Goal: Communication & Community: Participate in discussion

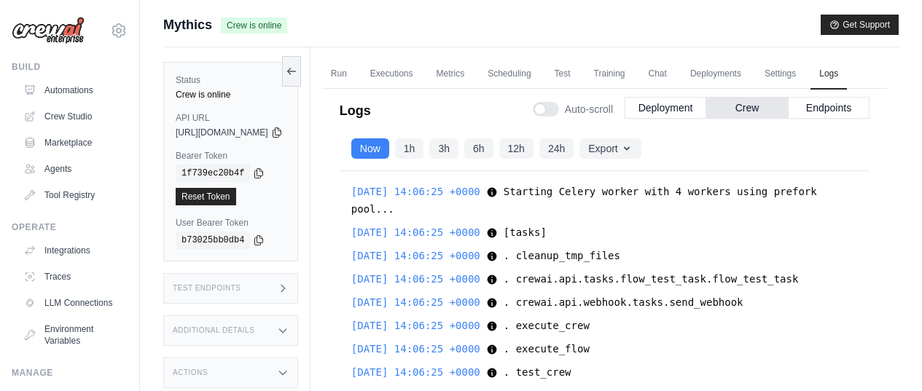
drag, startPoint x: 0, startPoint y: 0, endPoint x: 340, endPoint y: 228, distance: 409.7
click at [310, 228] on div "Status Crew is online API URL copied [URL][DOMAIN_NAME] Bearer Token copied 1f7…" at bounding box center [236, 242] width 147 height 391
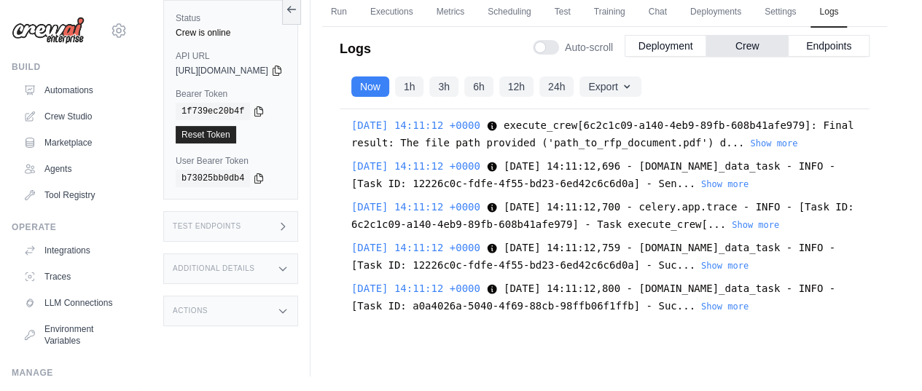
scroll to position [2915, 0]
click at [61, 87] on link "Automations" at bounding box center [74, 90] width 110 height 23
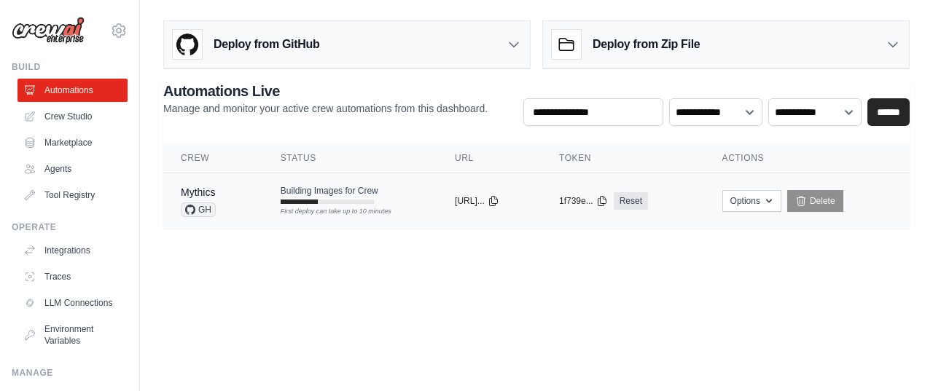
click at [407, 197] on td "Building Images for Crew First deploy can take up to 10 minutes" at bounding box center [350, 194] width 174 height 42
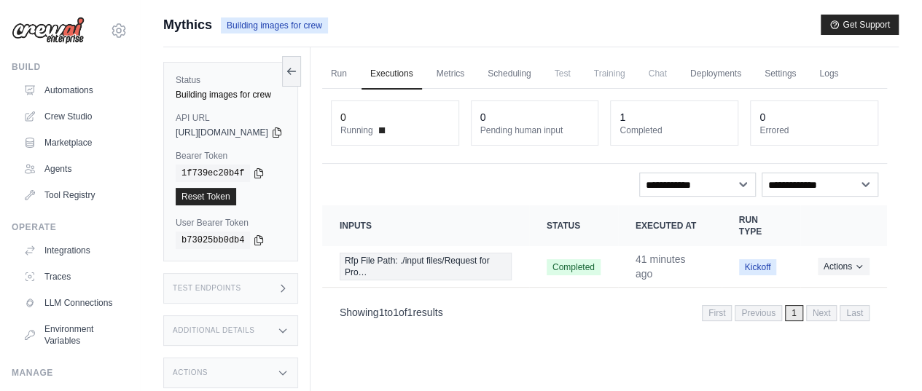
click at [148, 210] on div "Submit a support request Describe your issue or question * Please be specific a…" at bounding box center [531, 227] width 782 height 424
click at [746, 74] on link "Deployments" at bounding box center [715, 74] width 69 height 31
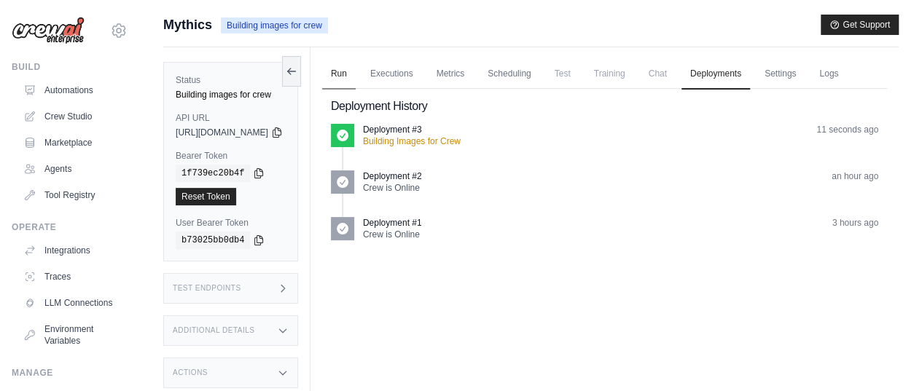
click at [356, 72] on link "Run" at bounding box center [339, 74] width 34 height 31
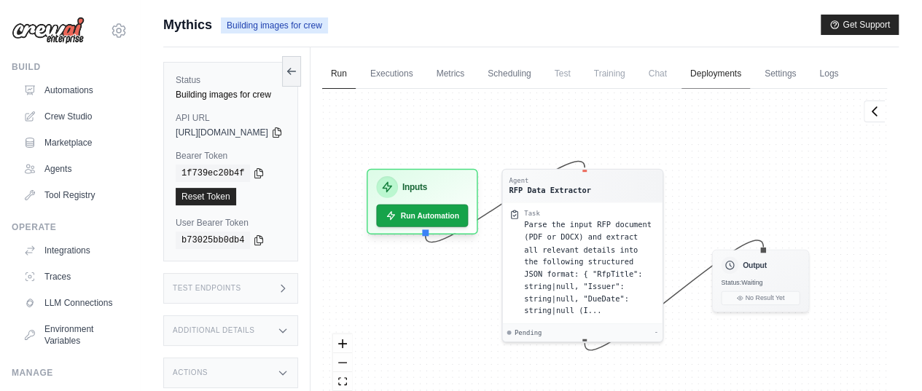
click at [741, 75] on link "Deployments" at bounding box center [715, 74] width 69 height 31
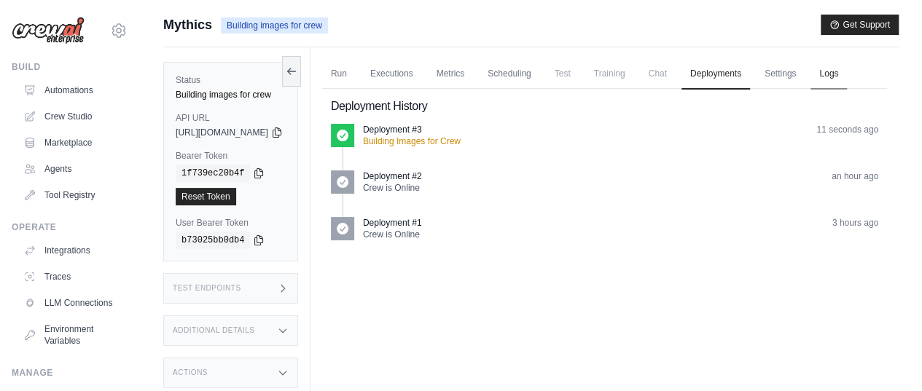
click at [810, 90] on link "Logs" at bounding box center [828, 74] width 36 height 31
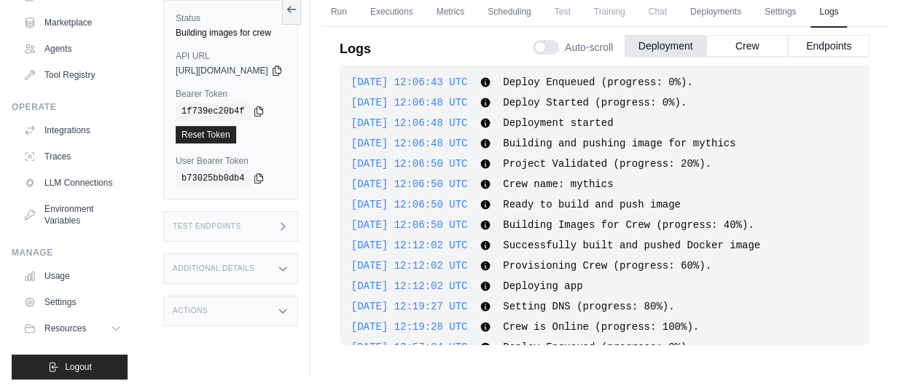
scroll to position [511, 0]
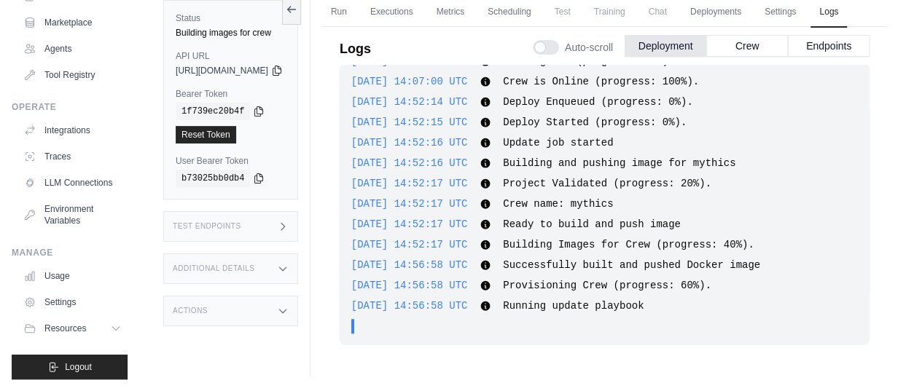
click at [149, 266] on div "Submit a support request Describe your issue or question * Please be specific a…" at bounding box center [531, 165] width 782 height 424
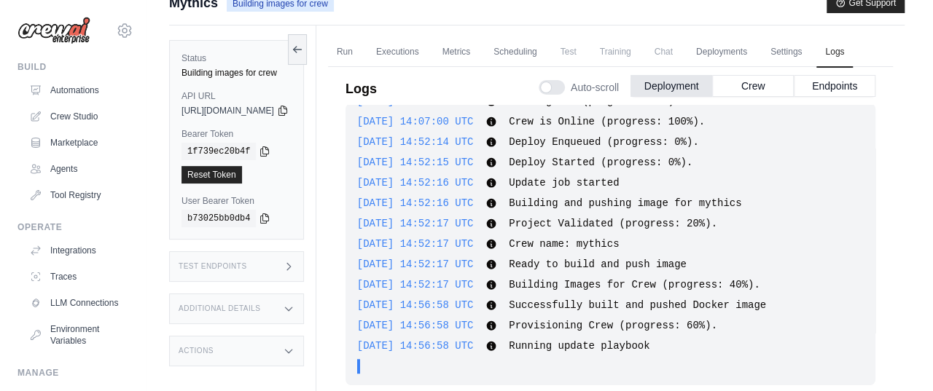
scroll to position [0, 0]
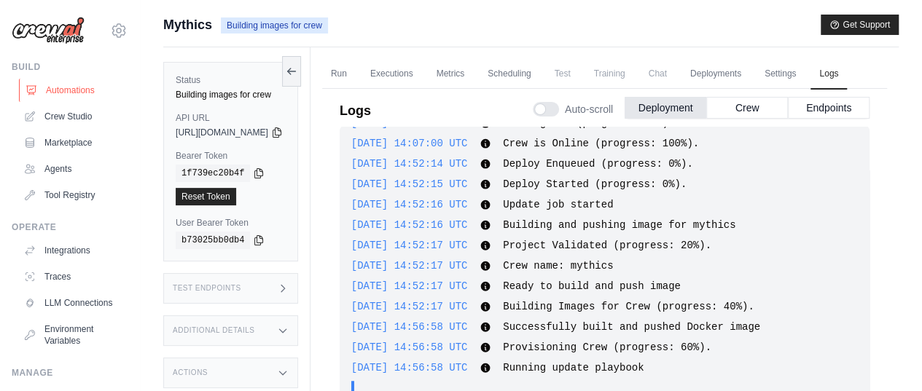
click at [60, 89] on link "Automations" at bounding box center [74, 90] width 110 height 23
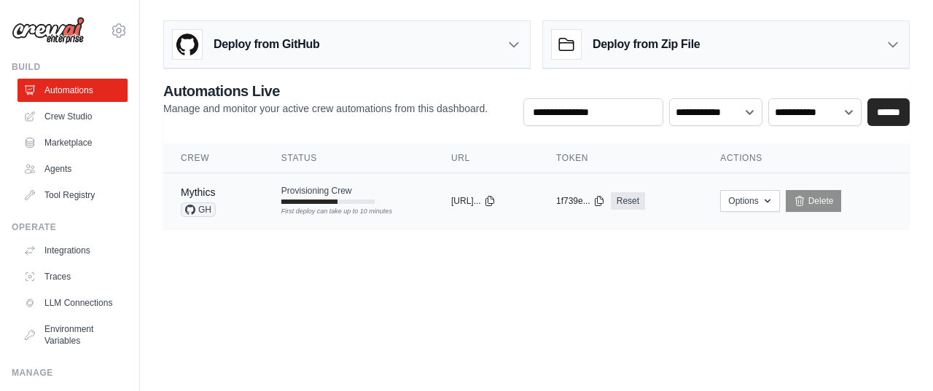
click at [399, 195] on td "Provisioning Crew First deploy can take up to 10 minutes" at bounding box center [349, 194] width 170 height 42
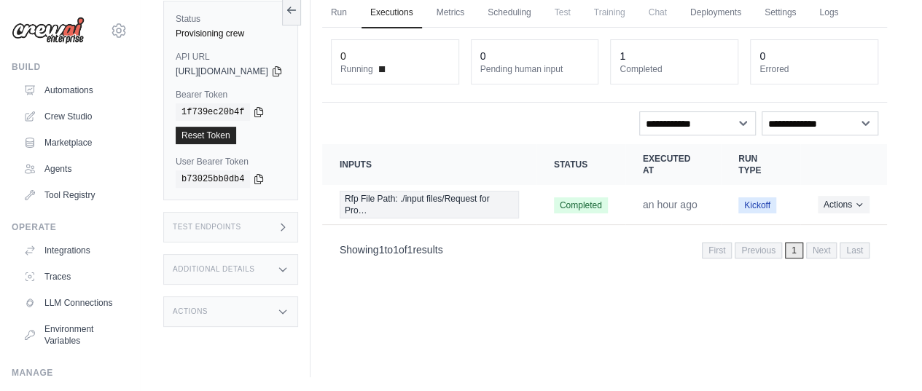
click at [310, 241] on div "Status Provisioning crew API URL copied https://mythics-3bd0e5ec-4f66-4d87-82e4…" at bounding box center [236, 181] width 147 height 391
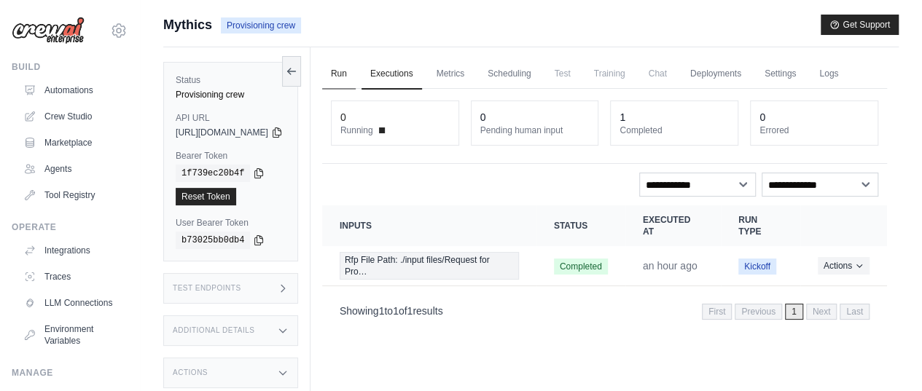
click at [356, 69] on link "Run" at bounding box center [339, 74] width 34 height 31
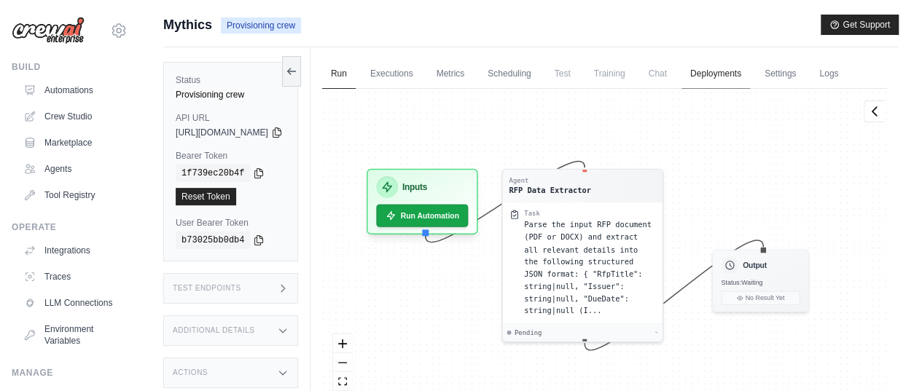
click at [750, 79] on link "Deployments" at bounding box center [715, 74] width 69 height 31
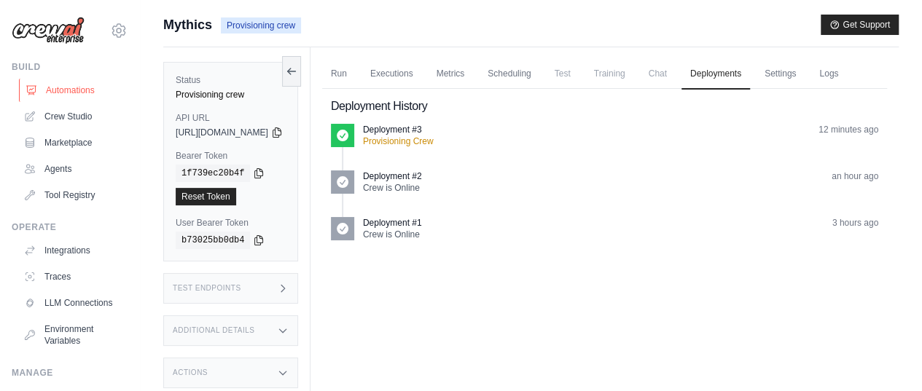
click at [52, 90] on link "Automations" at bounding box center [74, 90] width 110 height 23
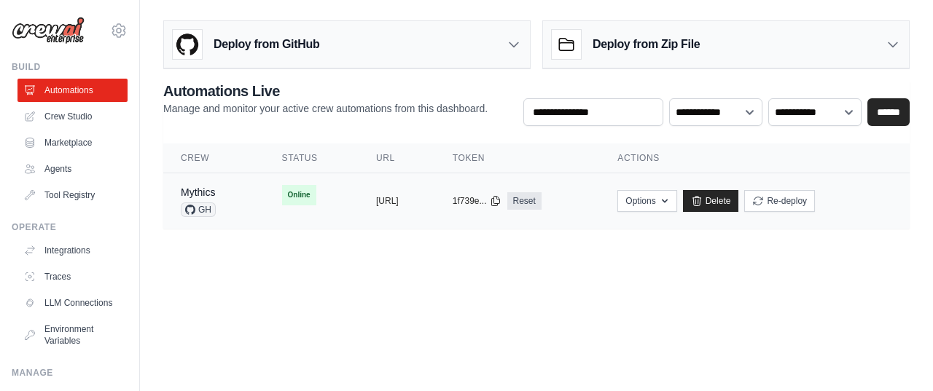
click at [320, 195] on td "Online" at bounding box center [312, 195] width 94 height 44
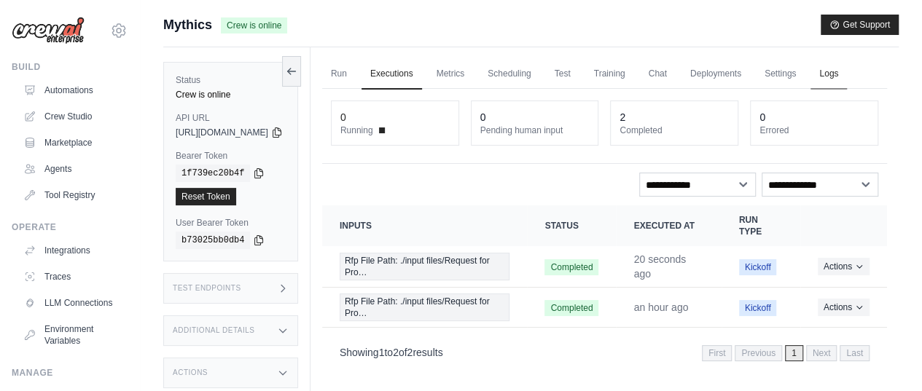
click at [810, 90] on link "Logs" at bounding box center [828, 74] width 36 height 31
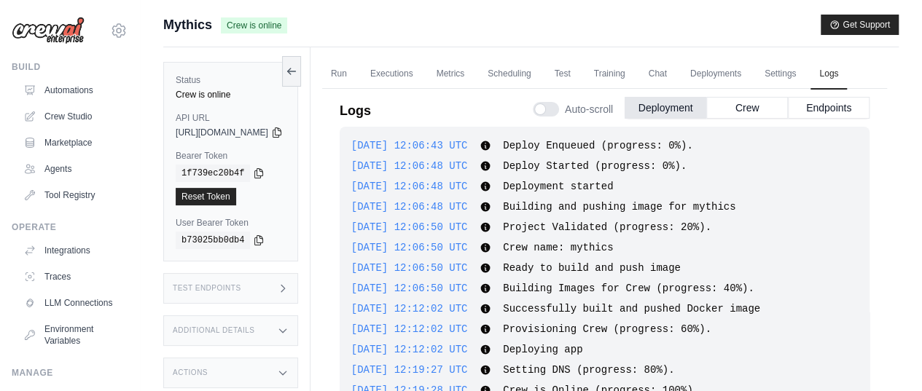
scroll to position [537, 0]
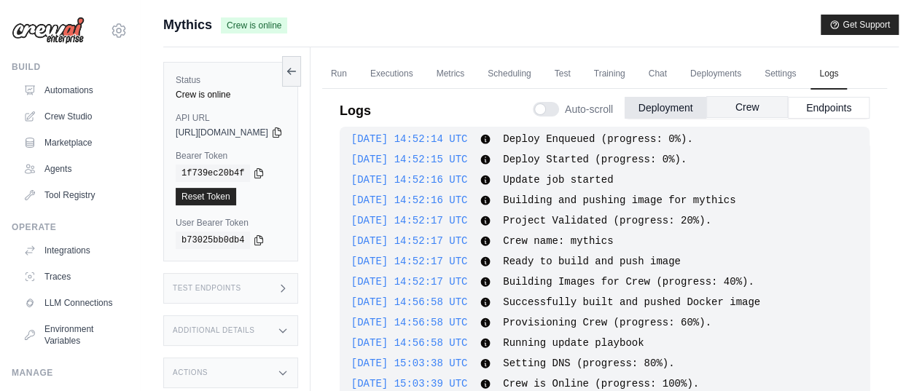
click at [736, 118] on button "Crew" at bounding box center [747, 107] width 82 height 22
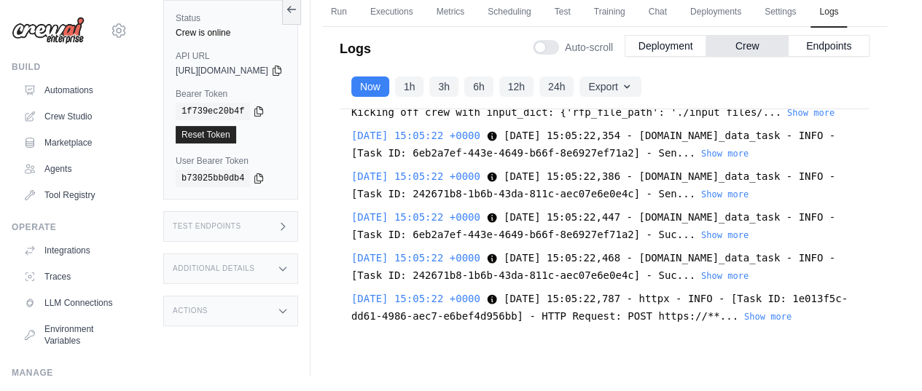
scroll to position [857, 0]
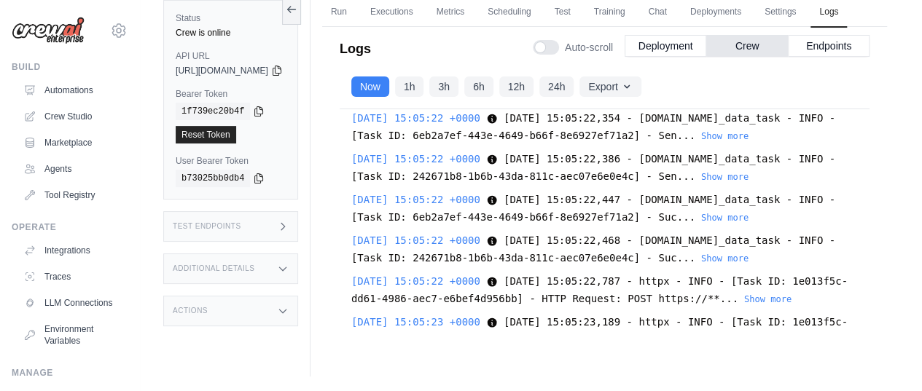
click at [803, 101] on button "Show more" at bounding box center [810, 95] width 47 height 12
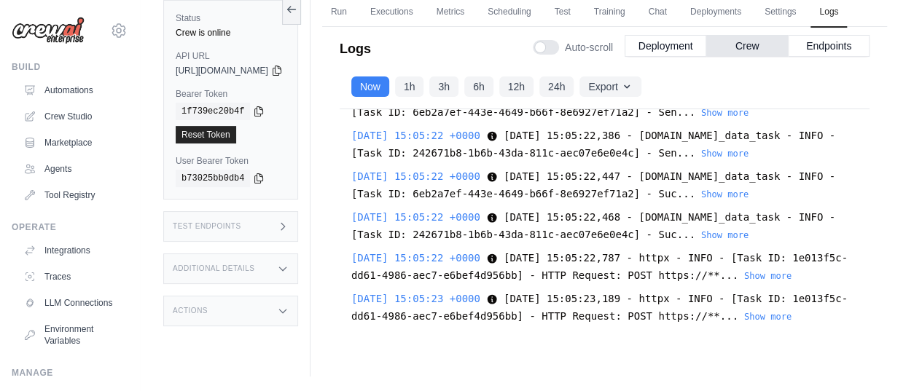
scroll to position [930, 0]
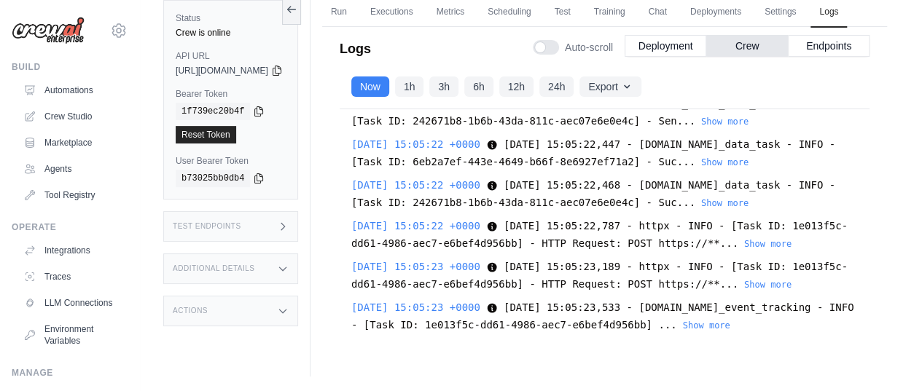
click at [701, 86] on button "Show more" at bounding box center [724, 80] width 47 height 12
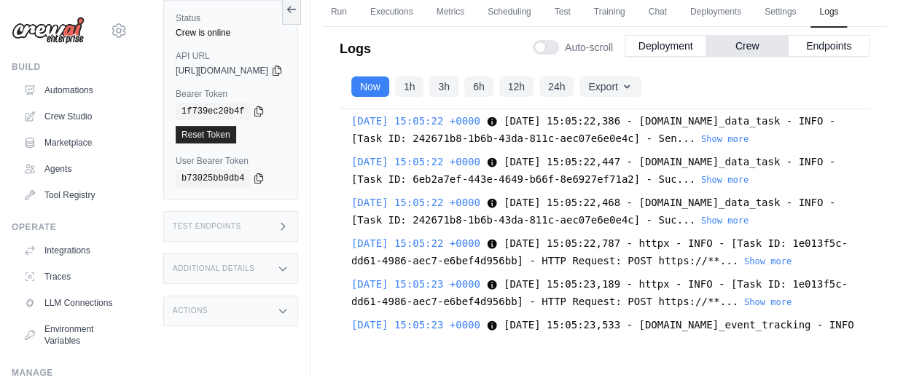
scroll to position [1440, 0]
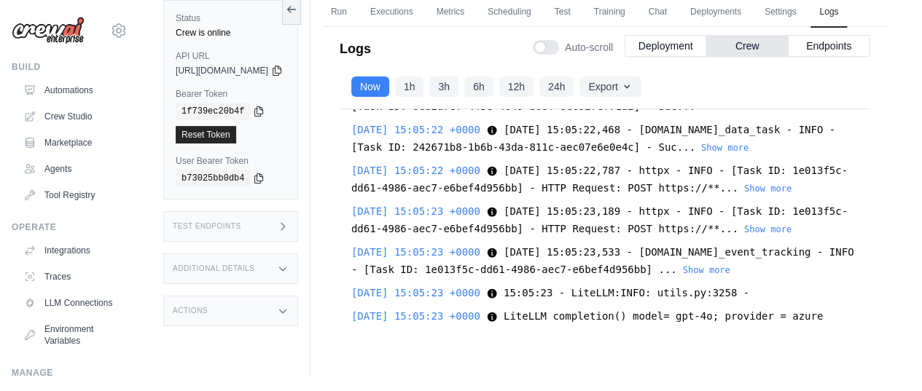
click at [701, 112] on button "Show more" at bounding box center [724, 107] width 47 height 12
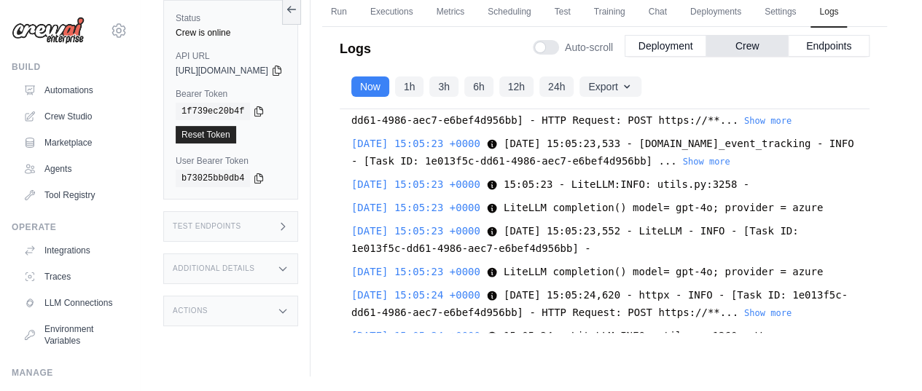
scroll to position [1659, 0]
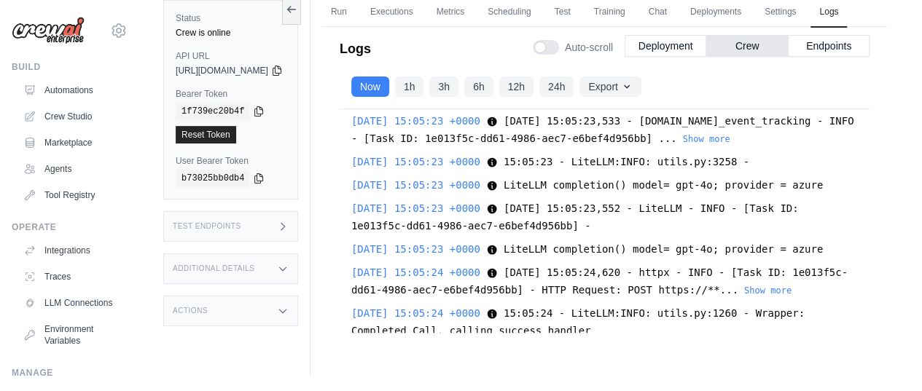
click at [792, 63] on button "Show more" at bounding box center [767, 57] width 47 height 12
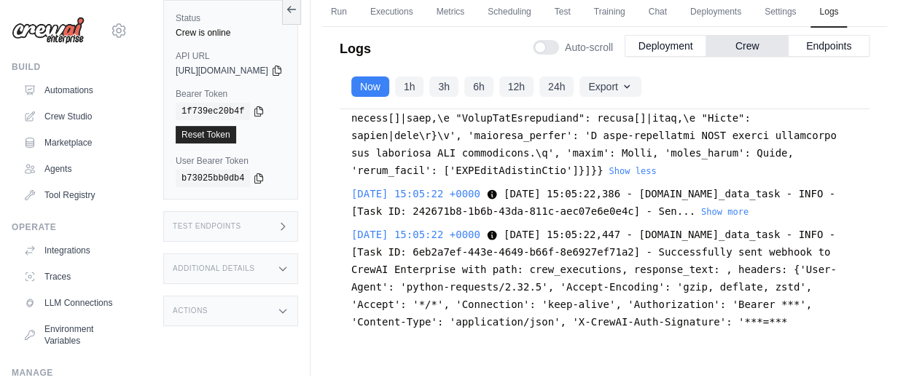
scroll to position [1367, 0]
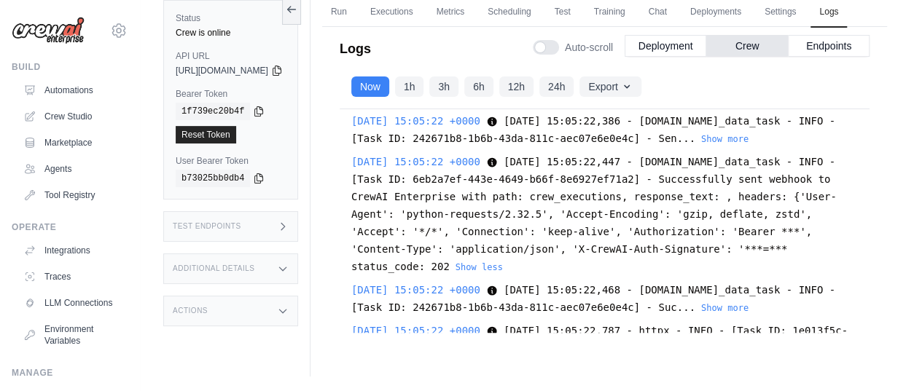
click at [701, 145] on button "Show more" at bounding box center [724, 139] width 47 height 12
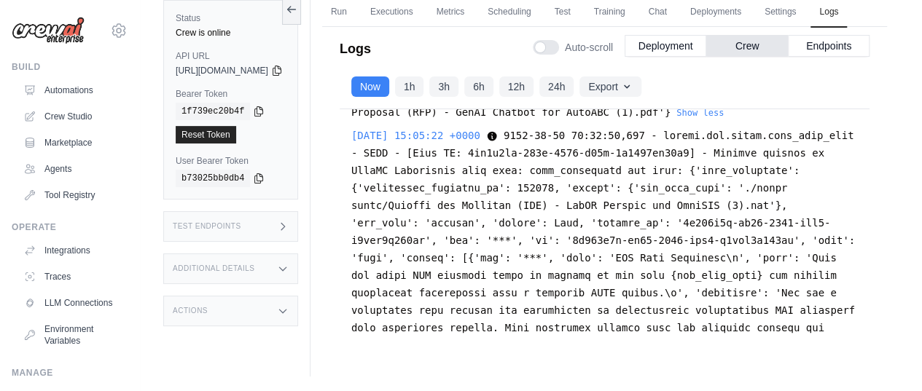
scroll to position [784, 0]
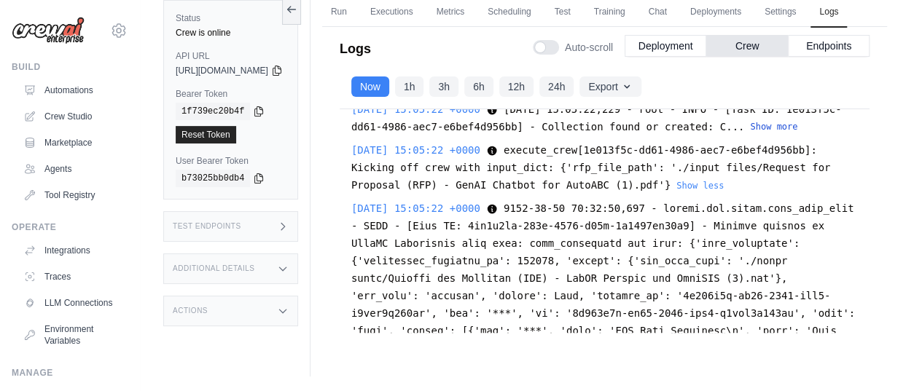
click at [797, 133] on button "Show more" at bounding box center [773, 127] width 47 height 12
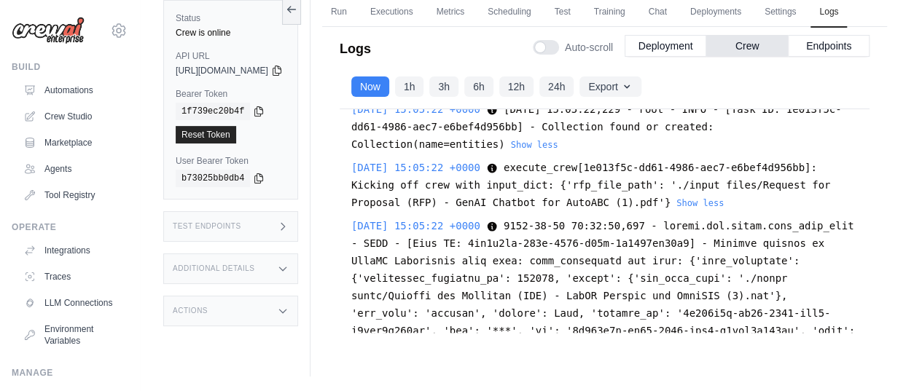
click at [738, 92] on button "Show more" at bounding box center [761, 86] width 47 height 12
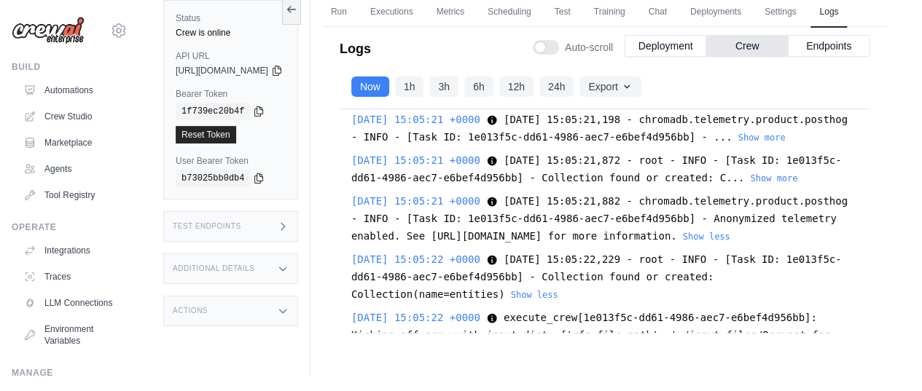
scroll to position [638, 0]
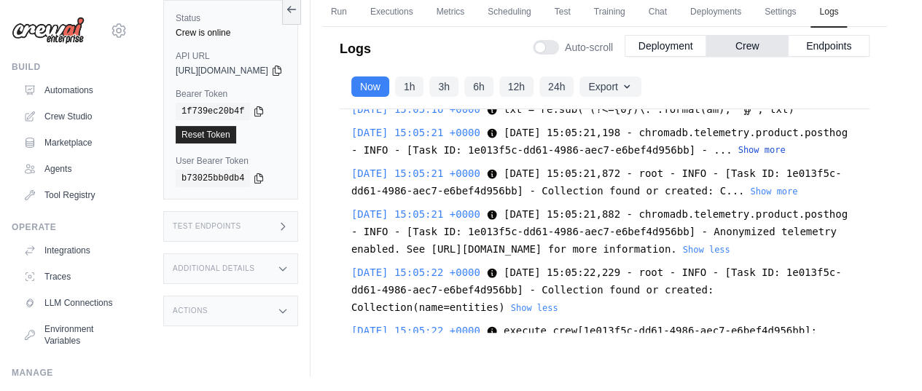
click at [738, 156] on button "Show more" at bounding box center [761, 150] width 47 height 12
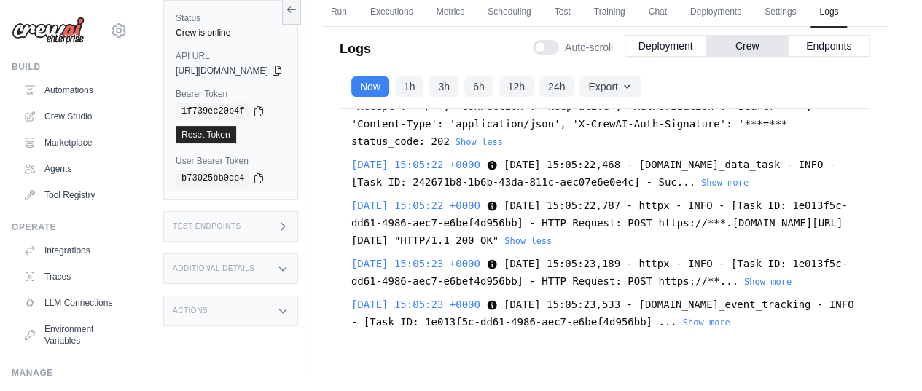
scroll to position [1877, 0]
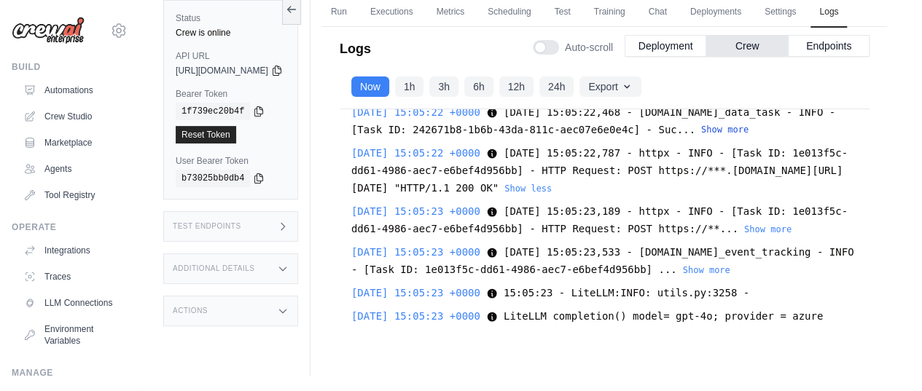
click at [701, 136] on button "Show more" at bounding box center [724, 130] width 47 height 12
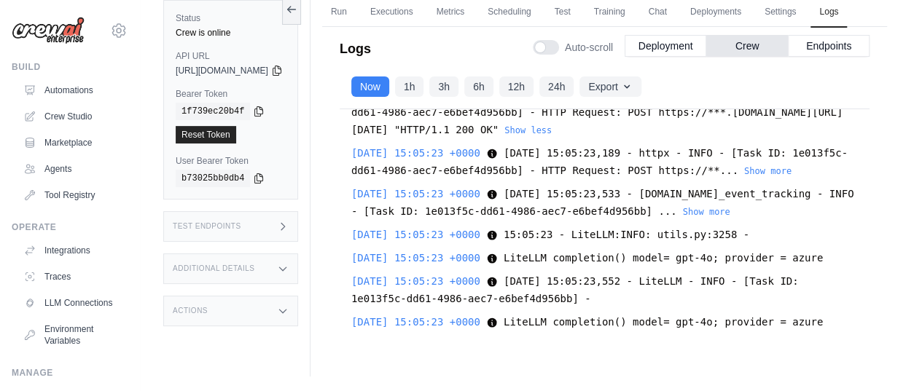
scroll to position [2096, 0]
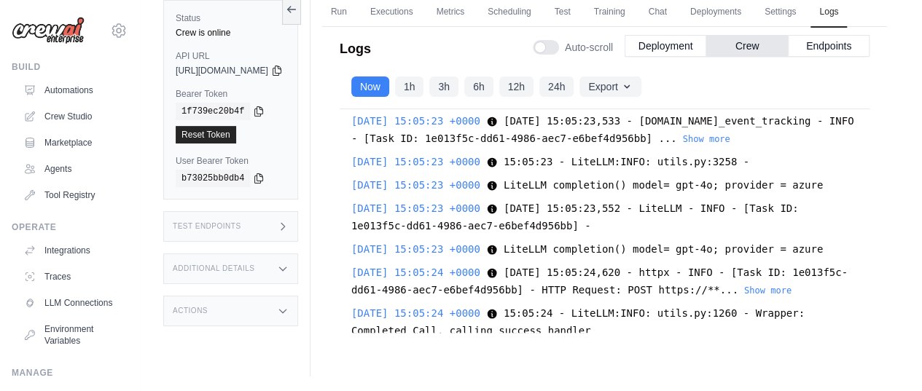
click at [792, 103] on button "Show more" at bounding box center [767, 98] width 47 height 12
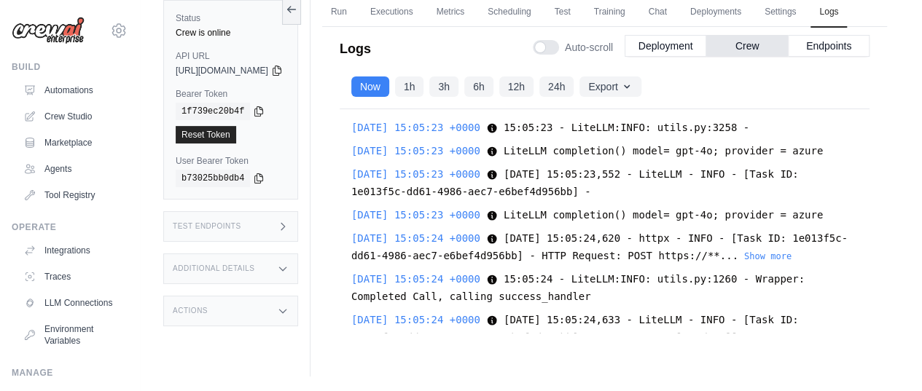
scroll to position [2169, 0]
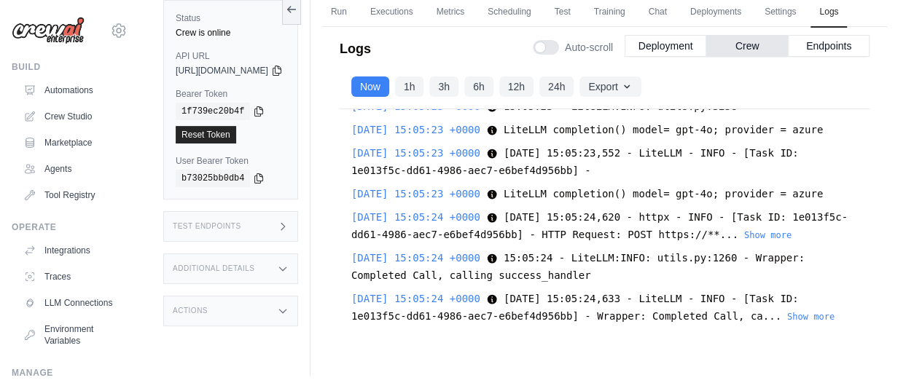
click at [683, 89] on button "Show more" at bounding box center [706, 83] width 47 height 12
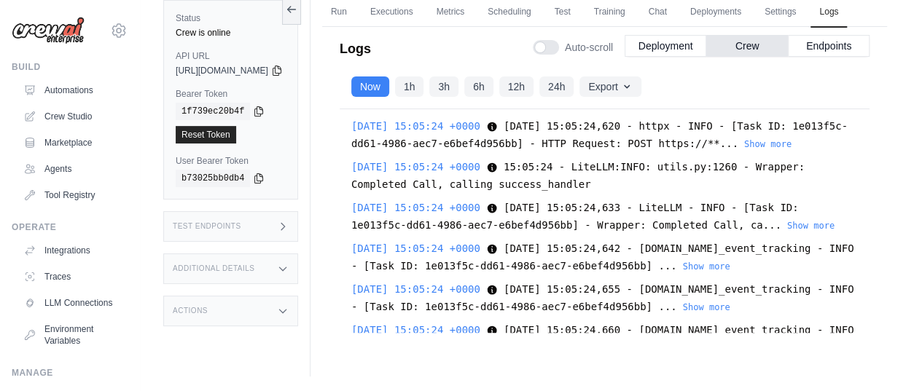
scroll to position [2315, 0]
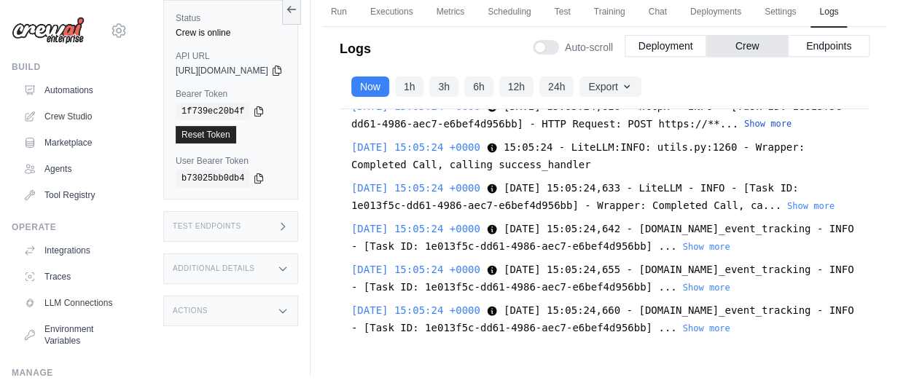
click at [792, 130] on button "Show more" at bounding box center [767, 124] width 47 height 12
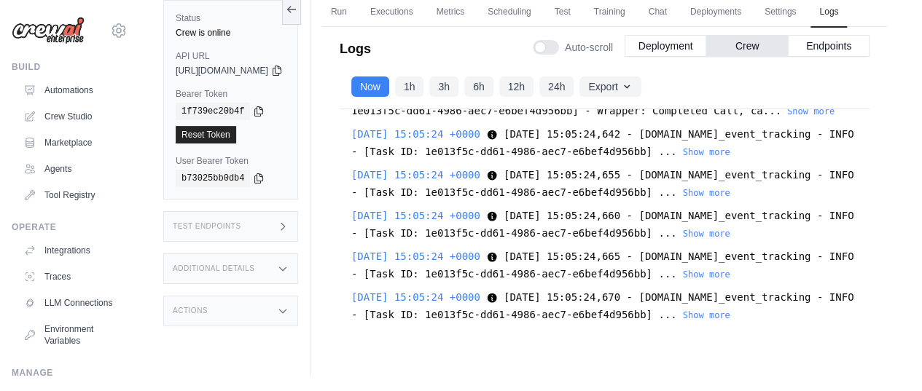
scroll to position [2461, 0]
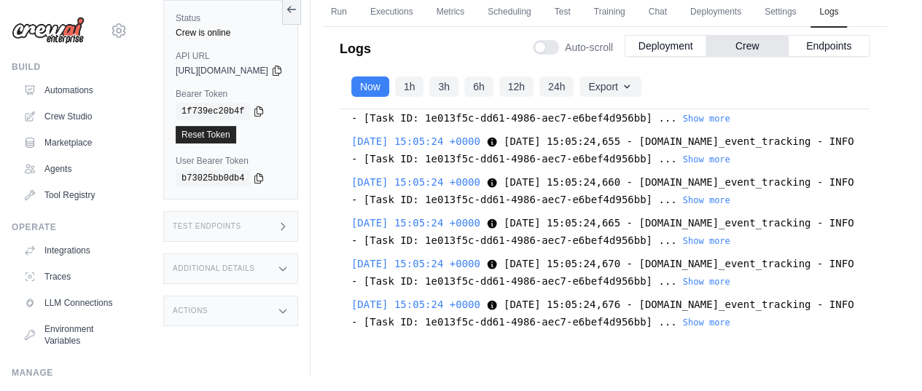
click at [808, 83] on button "Show more" at bounding box center [810, 77] width 47 height 12
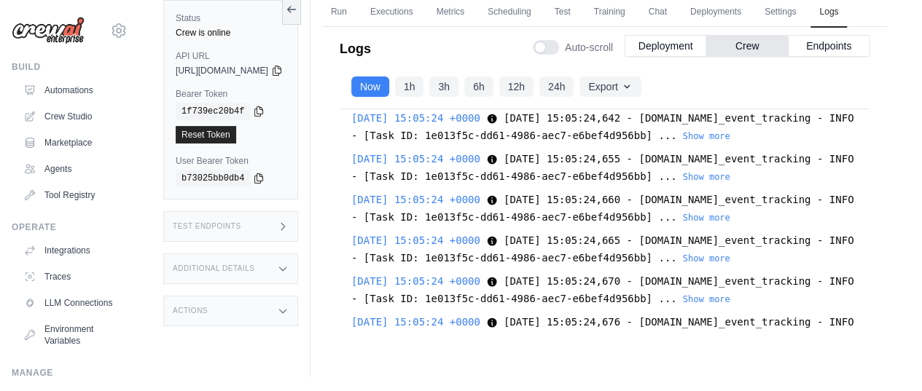
scroll to position [2533, 0]
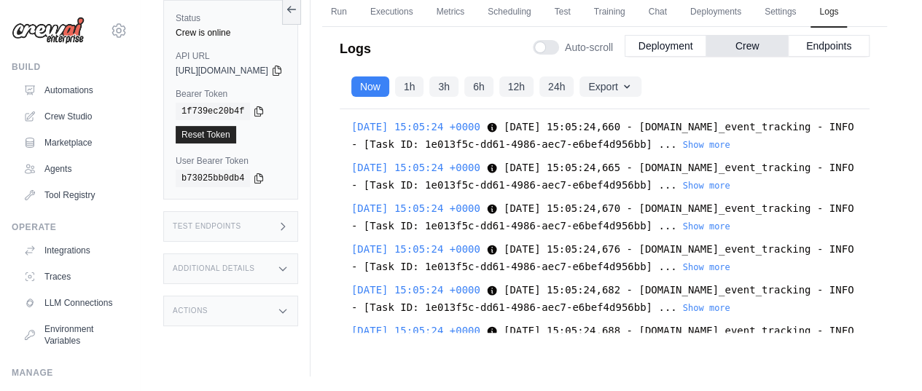
click at [683, 69] on button "Show more" at bounding box center [706, 63] width 47 height 12
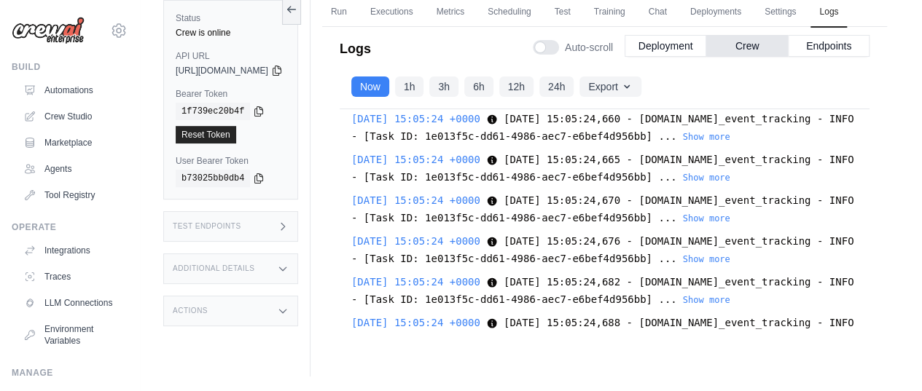
scroll to position [2606, 0]
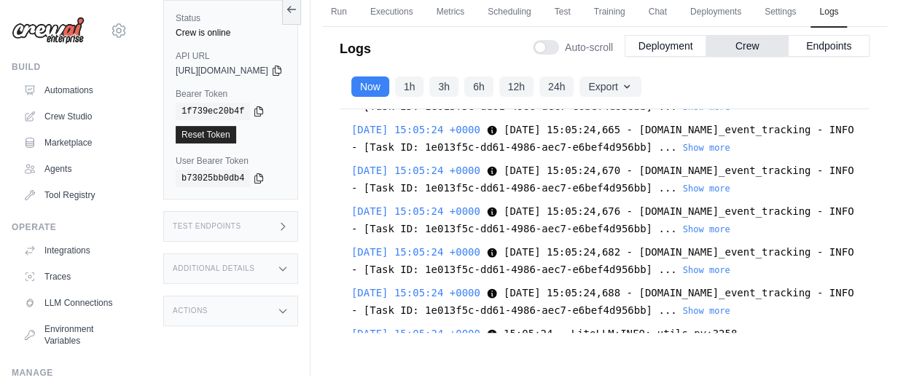
click at [683, 71] on button "Show more" at bounding box center [706, 66] width 47 height 12
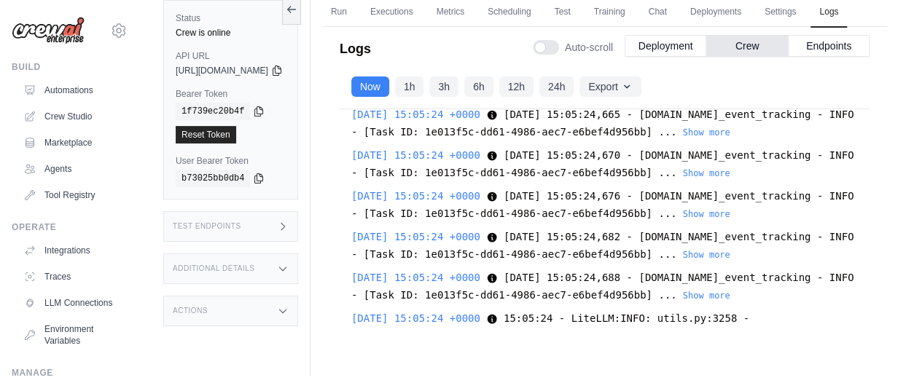
scroll to position [2679, 0]
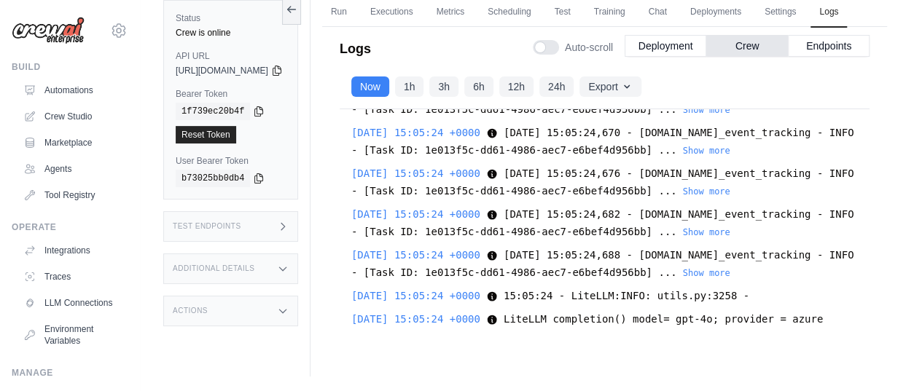
click at [683, 74] on button "Show more" at bounding box center [706, 69] width 47 height 12
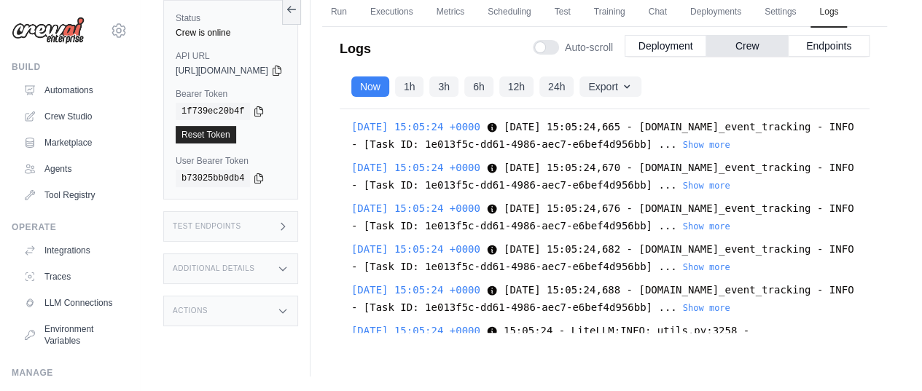
scroll to position [2752, 0]
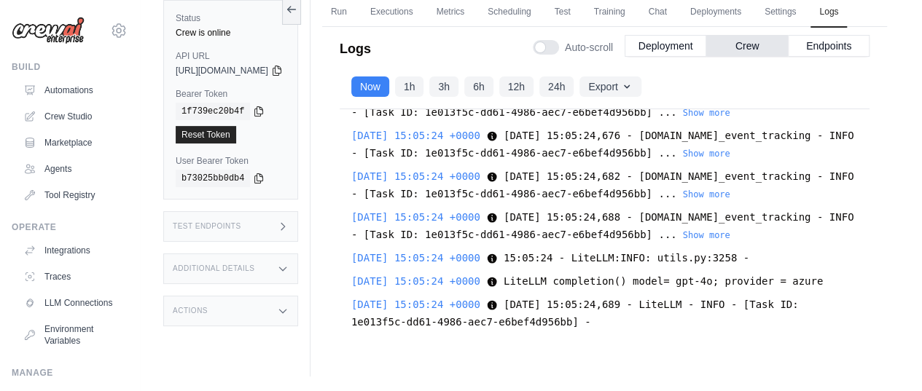
click at [683, 77] on button "Show more" at bounding box center [706, 72] width 47 height 12
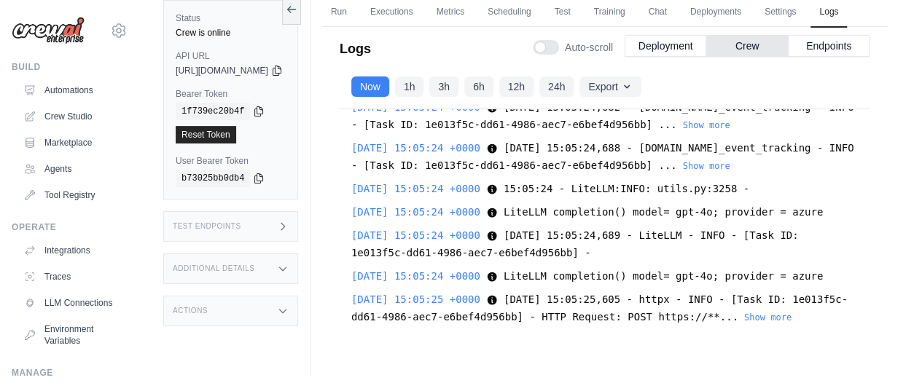
scroll to position [2825, 0]
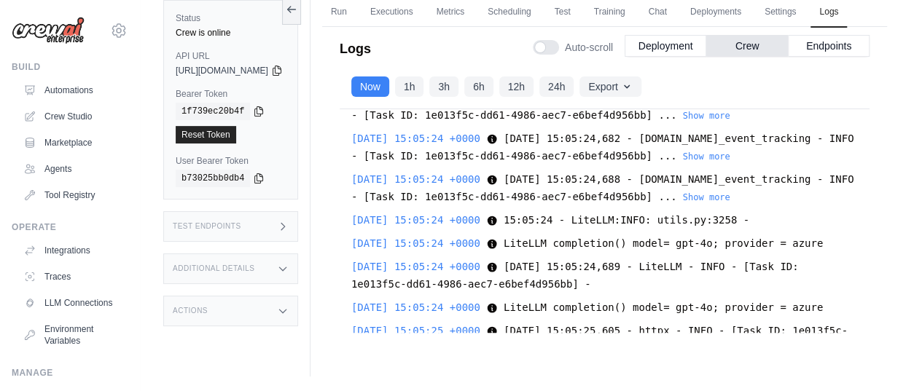
click at [683, 80] on button "Show more" at bounding box center [706, 75] width 47 height 12
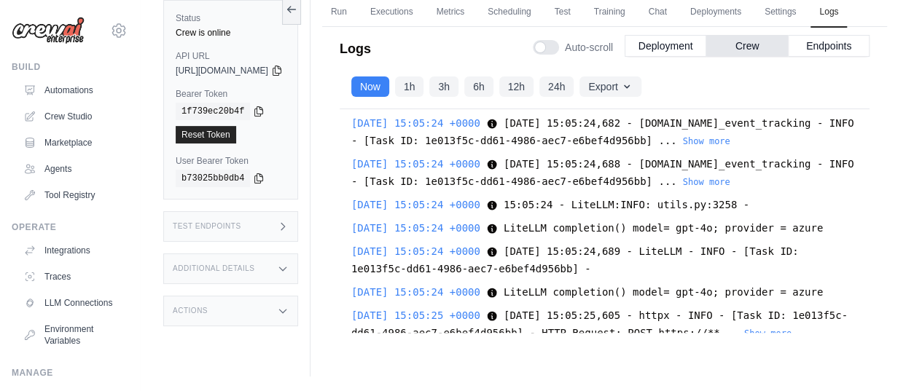
scroll to position [2898, 0]
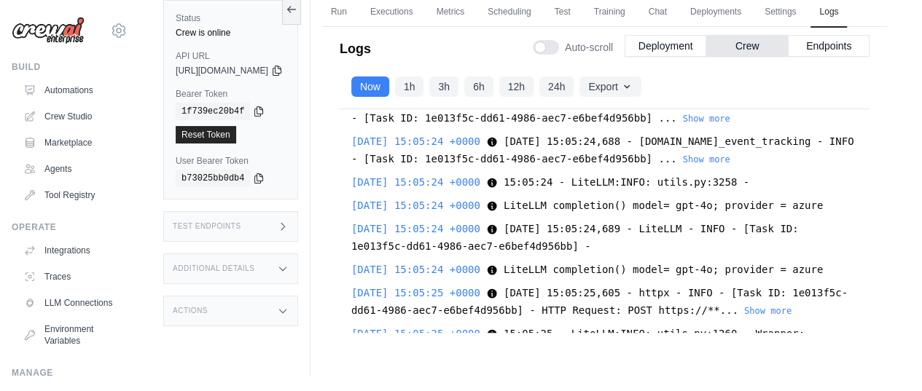
click at [683, 84] on button "Show more" at bounding box center [706, 78] width 47 height 12
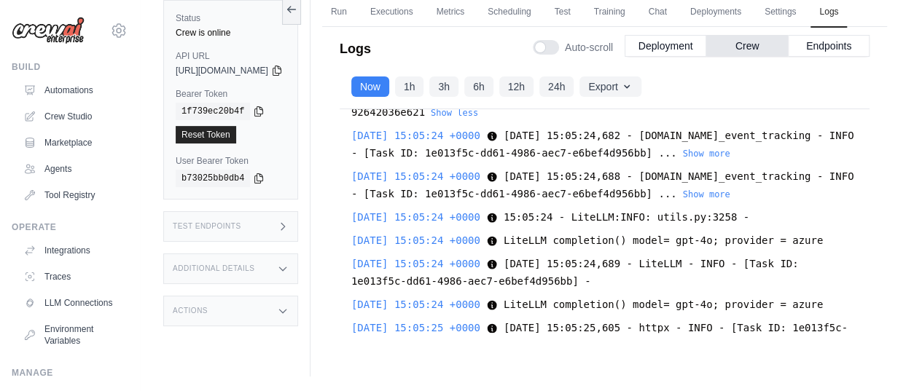
scroll to position [2971, 0]
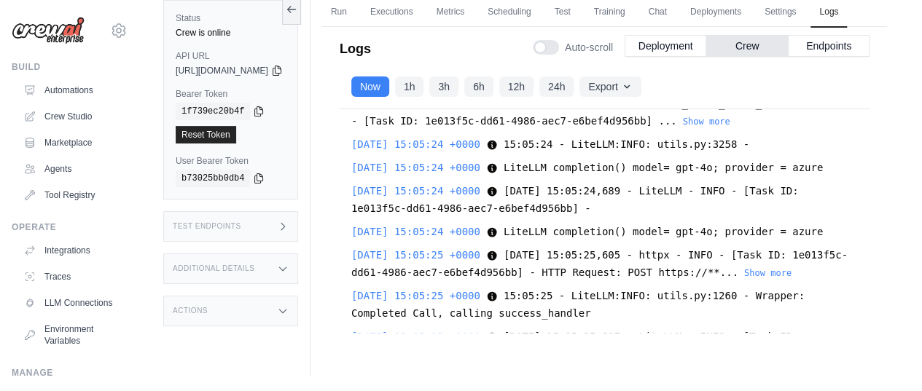
click at [683, 86] on button "Show more" at bounding box center [706, 80] width 47 height 12
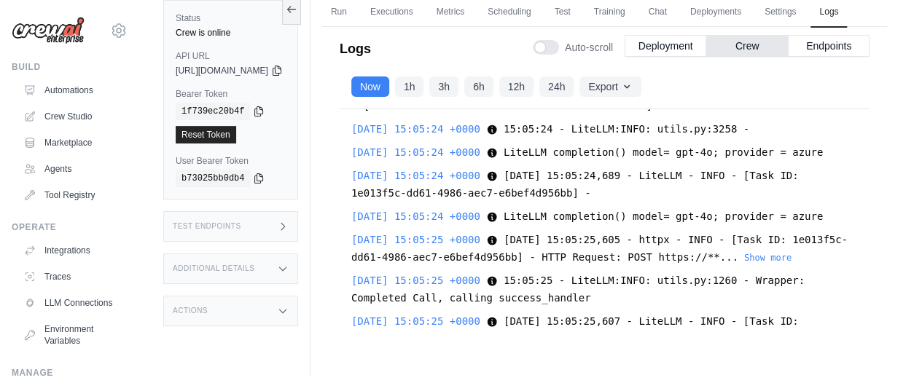
scroll to position [3044, 0]
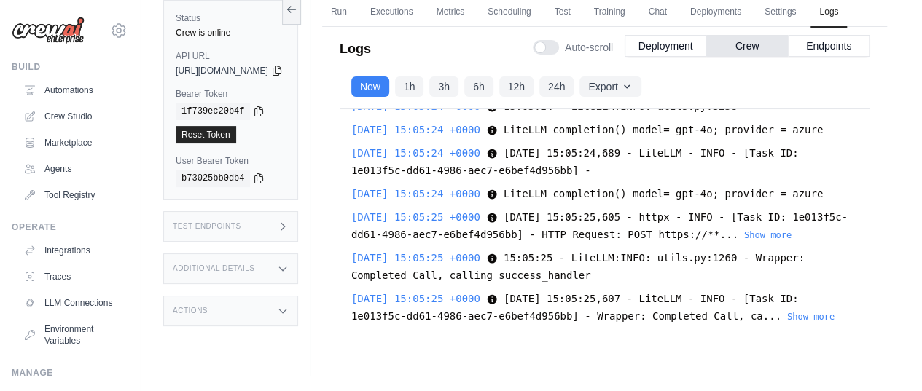
click at [683, 89] on button "Show more" at bounding box center [706, 83] width 47 height 12
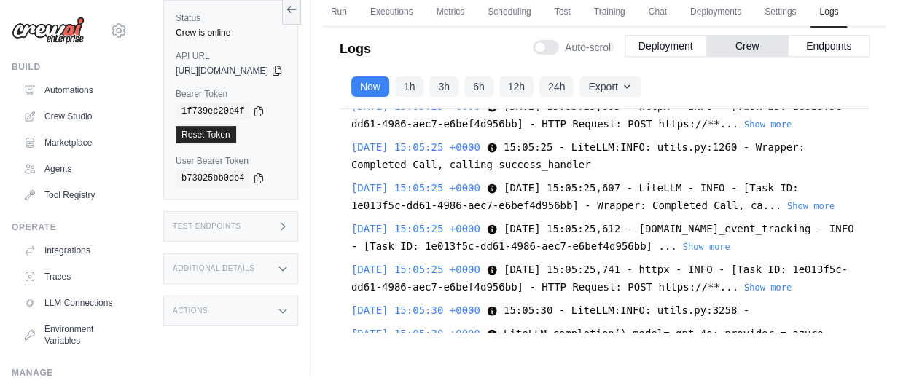
scroll to position [3262, 0]
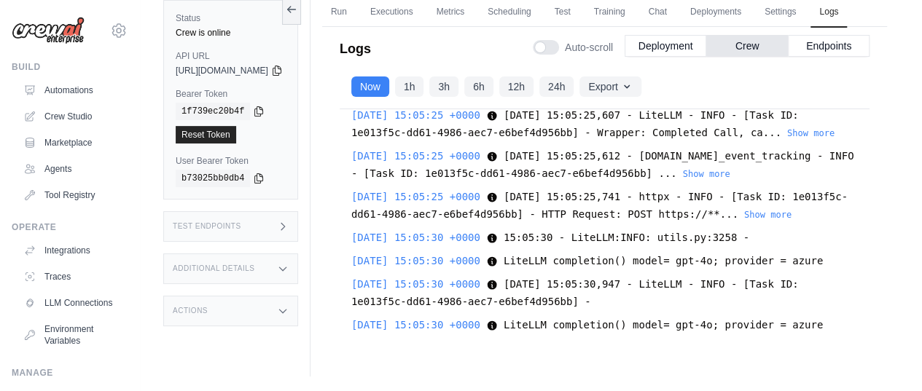
click at [792, 57] on button "Show more" at bounding box center [767, 51] width 47 height 12
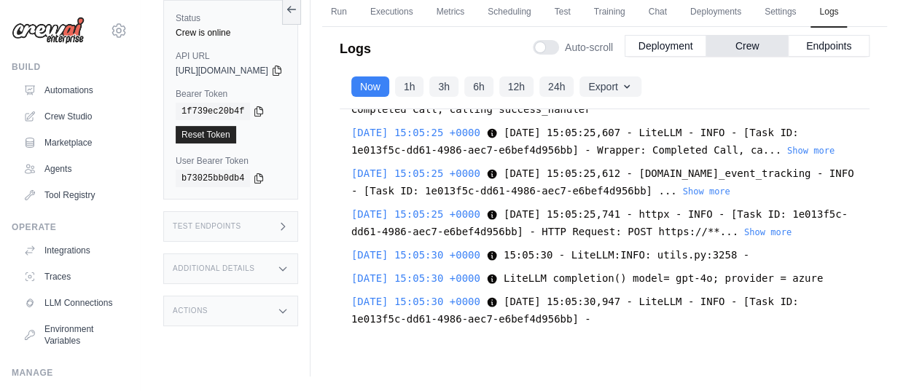
scroll to position [3335, 0]
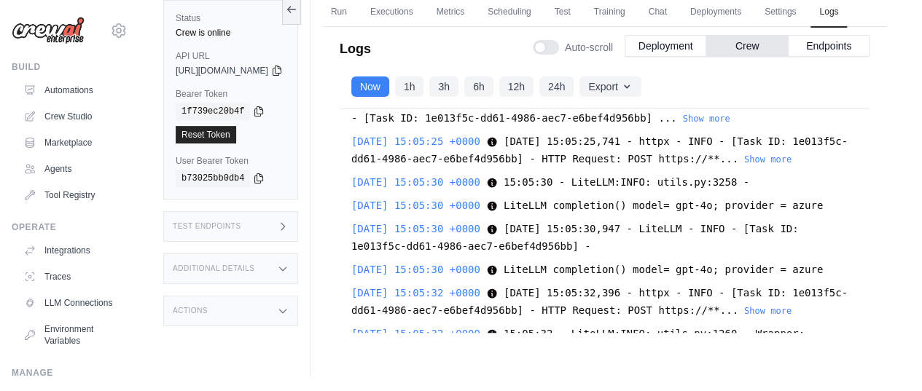
click at [805, 83] on button "Show more" at bounding box center [810, 77] width 47 height 12
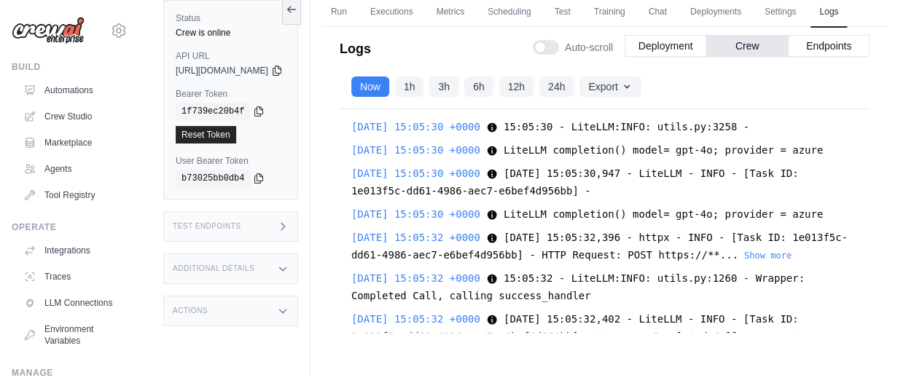
scroll to position [3481, 0]
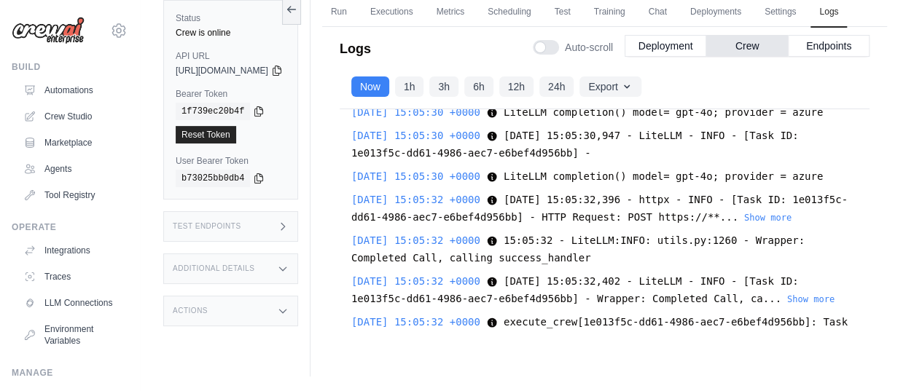
click at [792, 71] on button "Show more" at bounding box center [767, 66] width 47 height 12
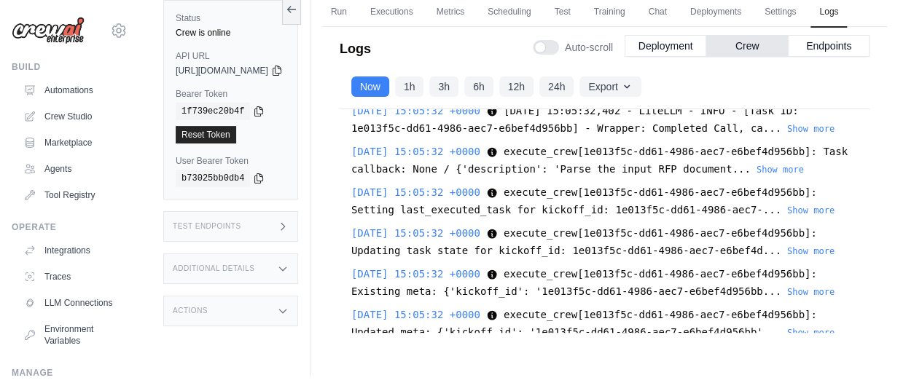
scroll to position [3700, 0]
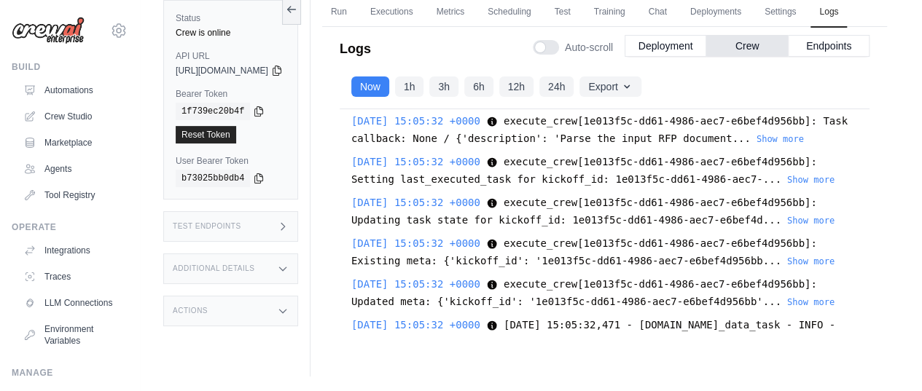
click at [792, 22] on button "Show more" at bounding box center [767, 16] width 47 height 12
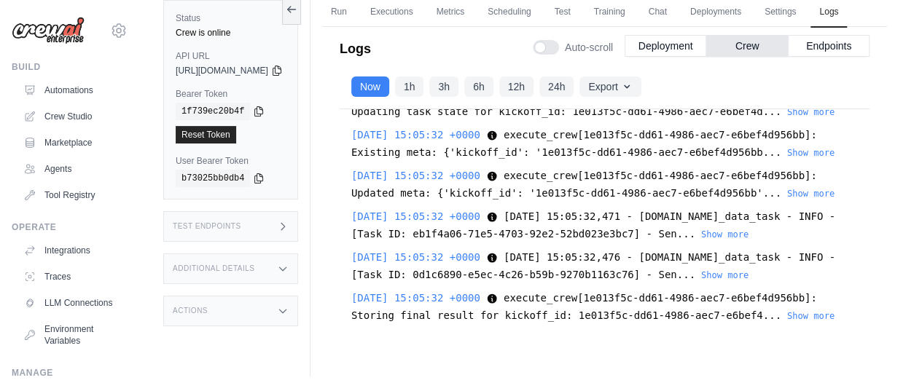
scroll to position [3845, 0]
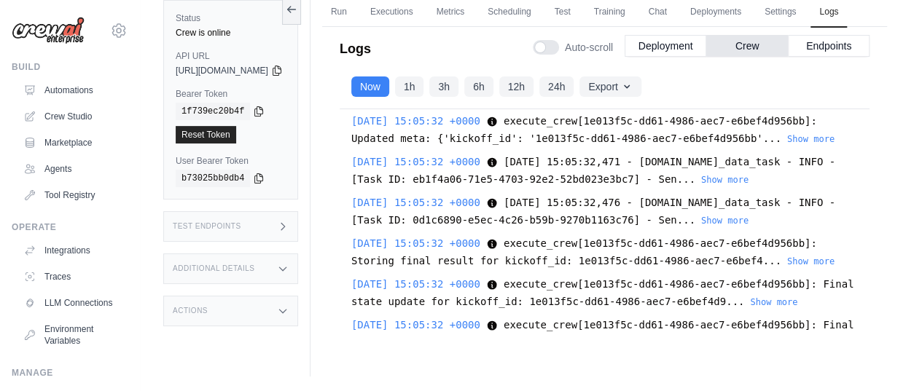
scroll to position [3918, 0]
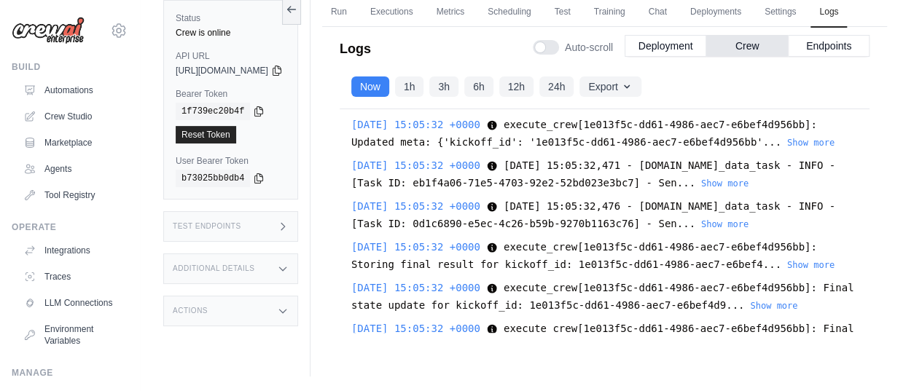
scroll to position [4210, 0]
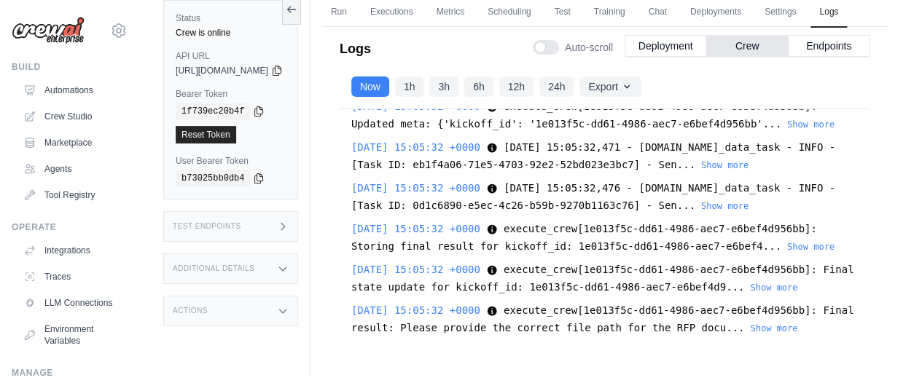
click at [802, 48] on button "Show more" at bounding box center [810, 42] width 47 height 12
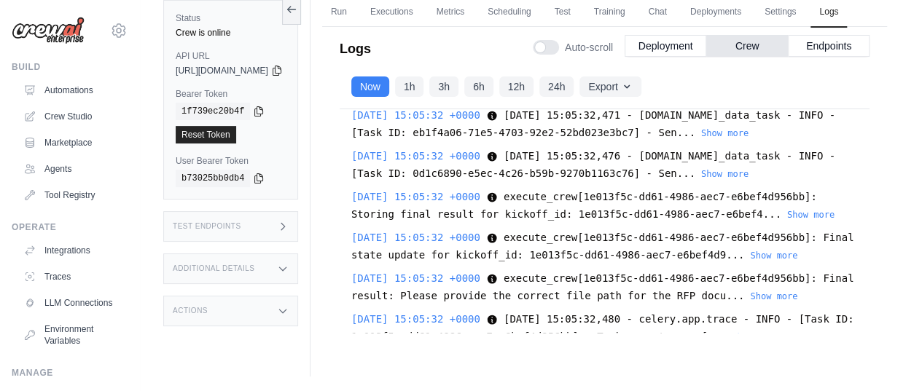
scroll to position [4283, 0]
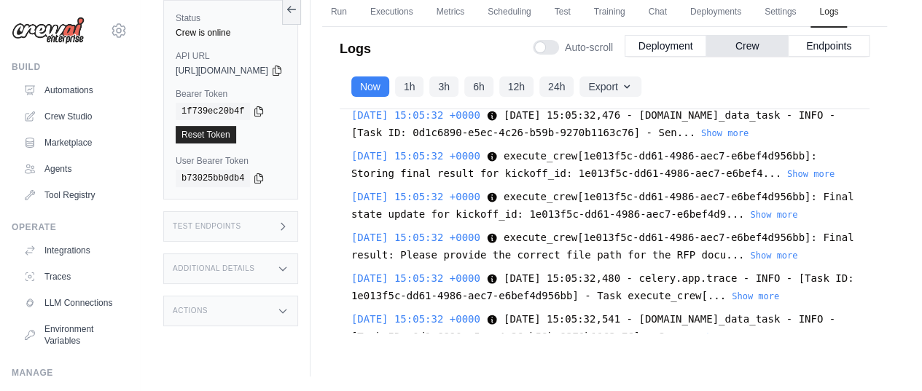
click at [798, 16] on button "Show more" at bounding box center [810, 10] width 47 height 12
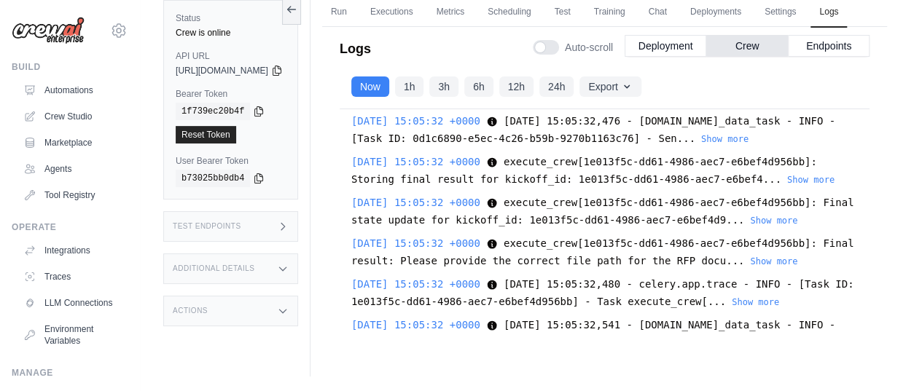
scroll to position [4609, 0]
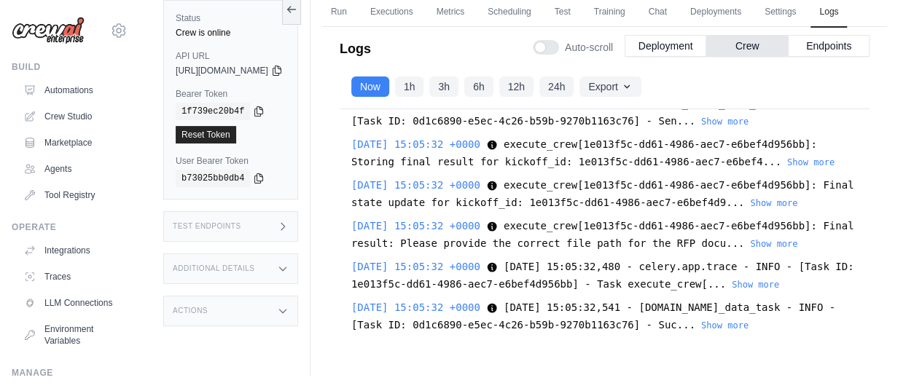
click at [789, 89] on div "2025-08-27 15:05:32 +0000 2025-08-27 15:05:32,471 - crewai.api.tasks.post_data_…" at bounding box center [604, 71] width 507 height 35
click at [793, 45] on button "Show more" at bounding box center [810, 40] width 47 height 12
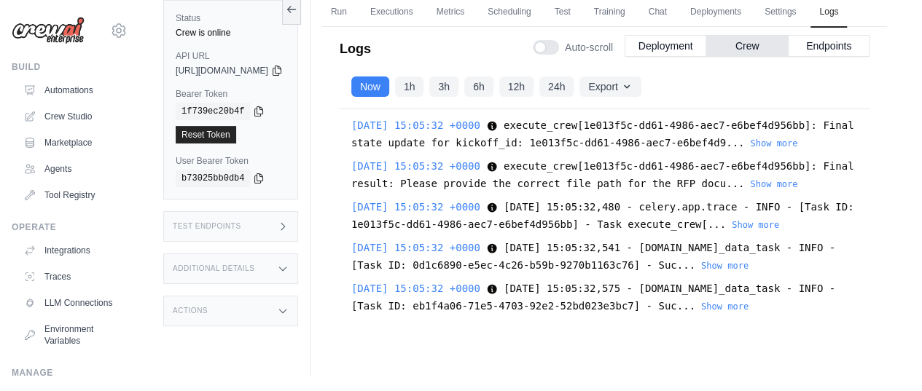
scroll to position [5245, 0]
click at [800, 201] on span "2025-08-27 15:05:32,480 - celery.app.trace - INFO - [Task ID: 1e013f5c-dd61-498…" at bounding box center [602, 215] width 502 height 29
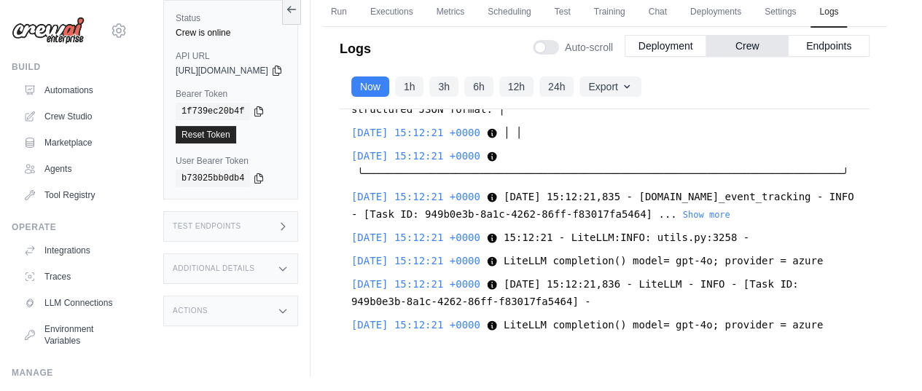
scroll to position [11962, 0]
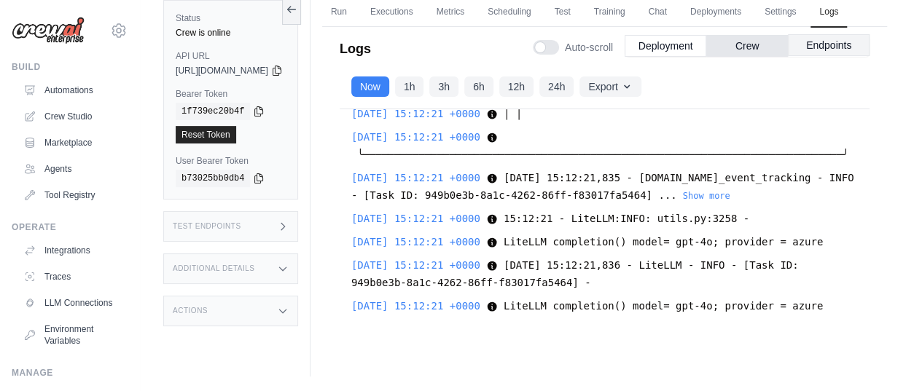
click at [825, 56] on button "Endpoints" at bounding box center [829, 45] width 82 height 22
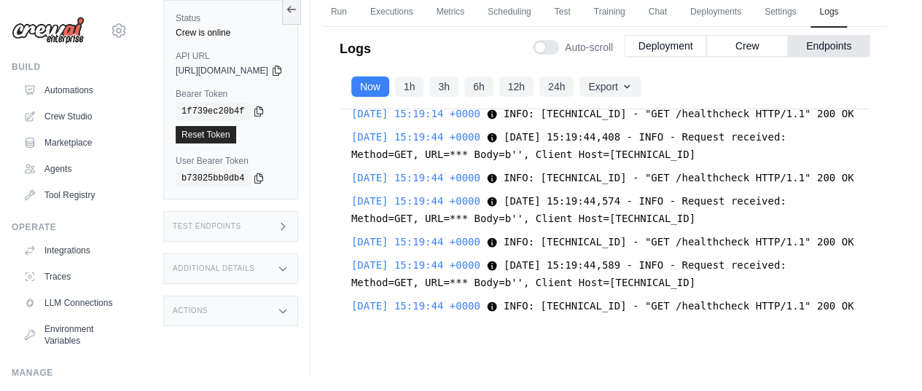
scroll to position [10134, 0]
click at [676, 7] on link "Chat" at bounding box center [658, 12] width 36 height 31
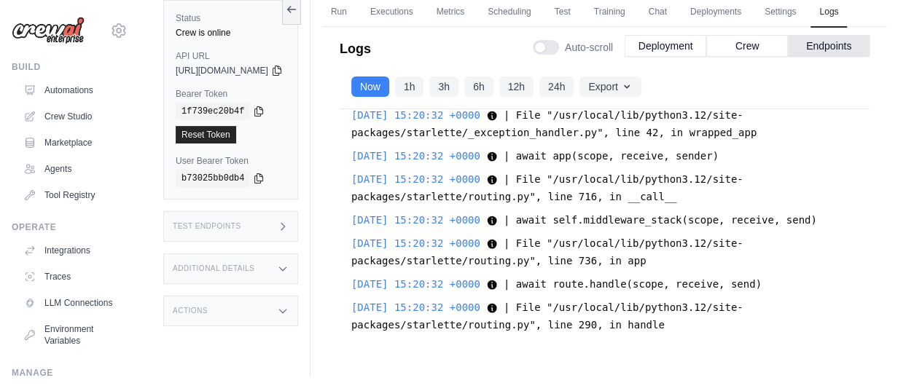
scroll to position [18276, 0]
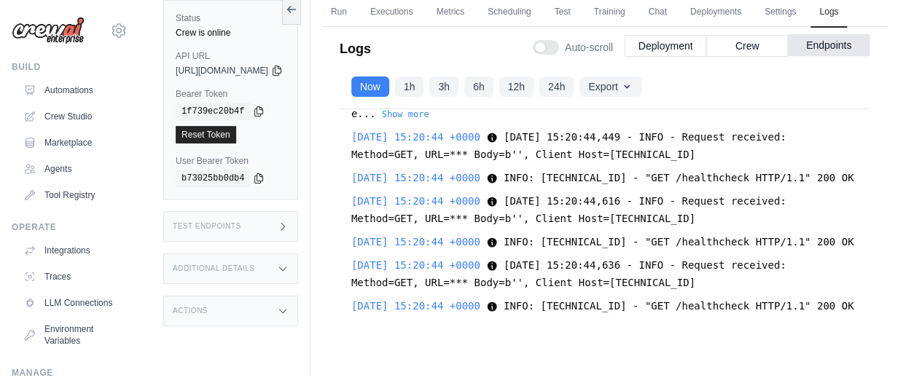
click at [824, 56] on button "Endpoints" at bounding box center [829, 45] width 82 height 22
click at [822, 57] on button "Endpoints" at bounding box center [829, 46] width 82 height 22
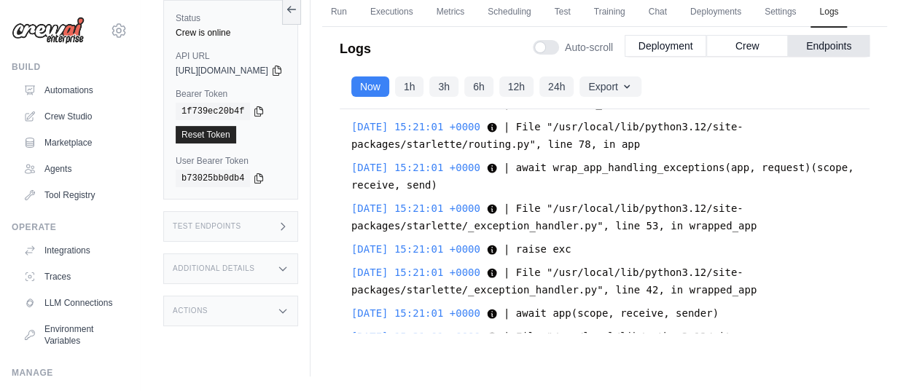
scroll to position [25127, 0]
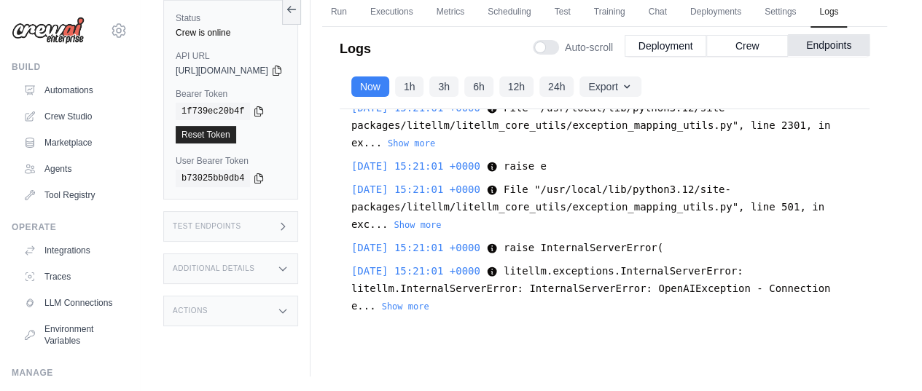
click at [828, 56] on button "Endpoints" at bounding box center [829, 45] width 82 height 22
click at [669, 56] on button "Deployment" at bounding box center [666, 45] width 82 height 22
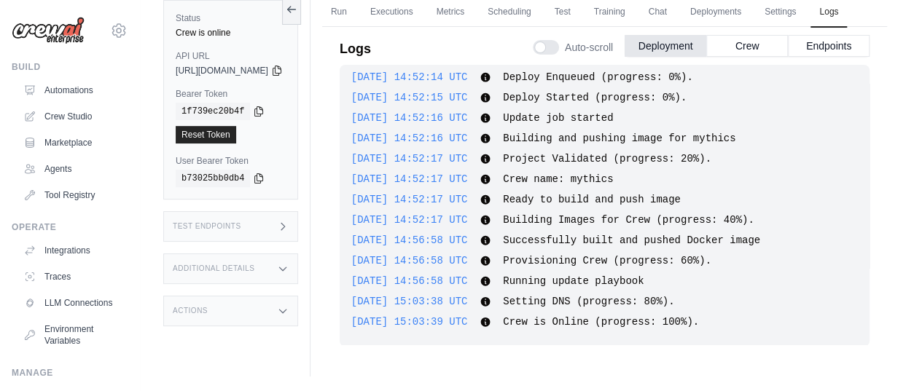
scroll to position [1, 0]
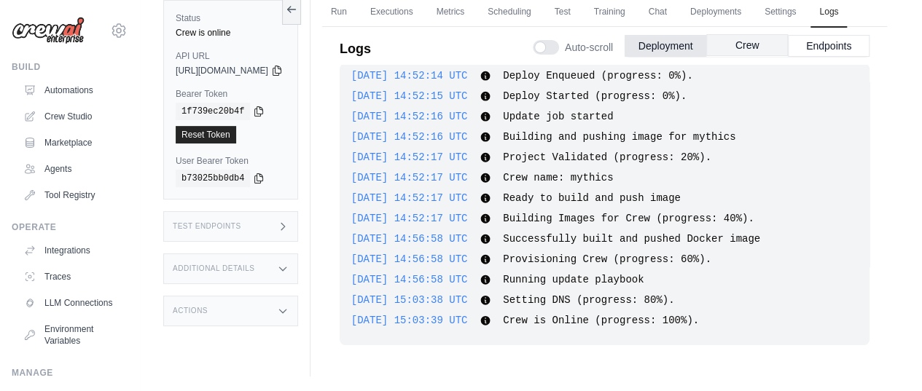
click at [730, 56] on button "Crew" at bounding box center [747, 45] width 82 height 22
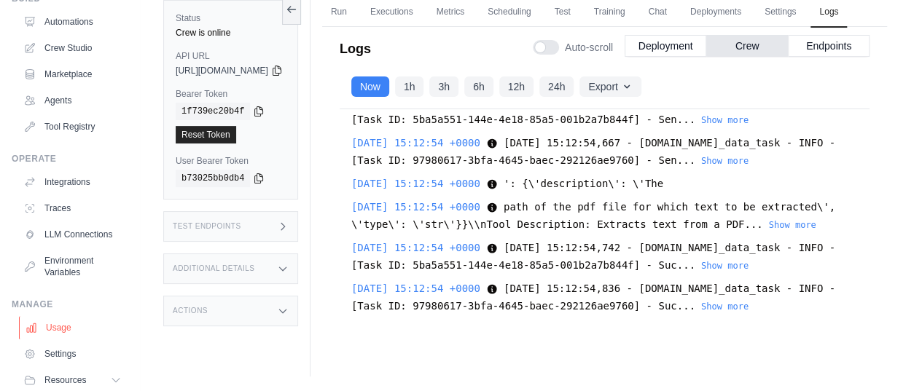
scroll to position [131, 0]
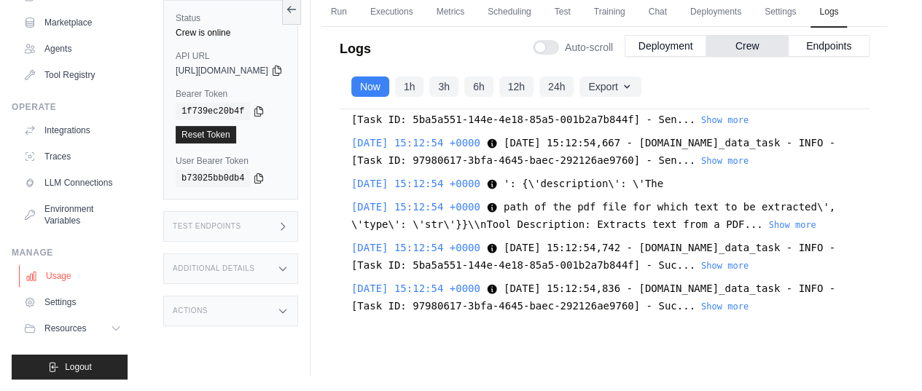
click at [50, 275] on link "Usage" at bounding box center [74, 276] width 110 height 23
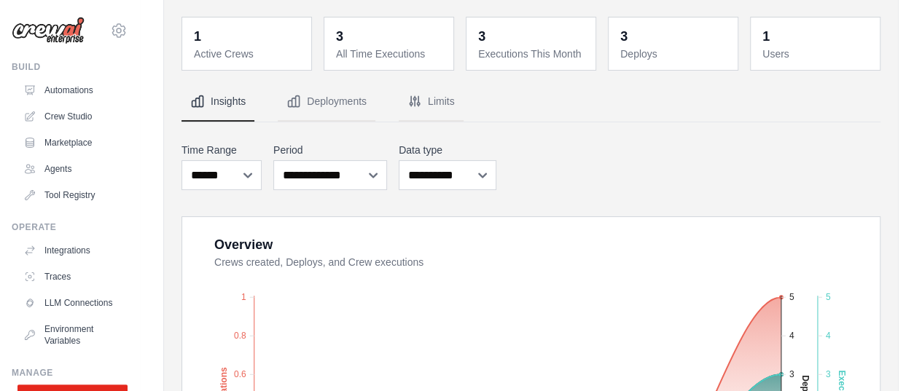
scroll to position [73, 0]
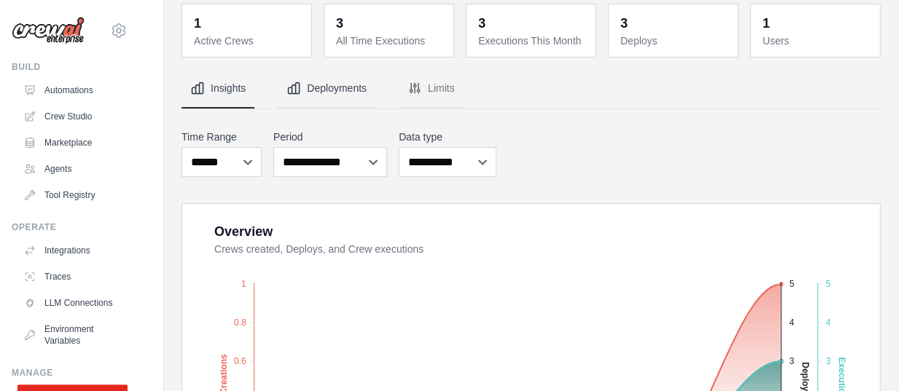
click at [332, 88] on button "Deployments" at bounding box center [327, 88] width 98 height 39
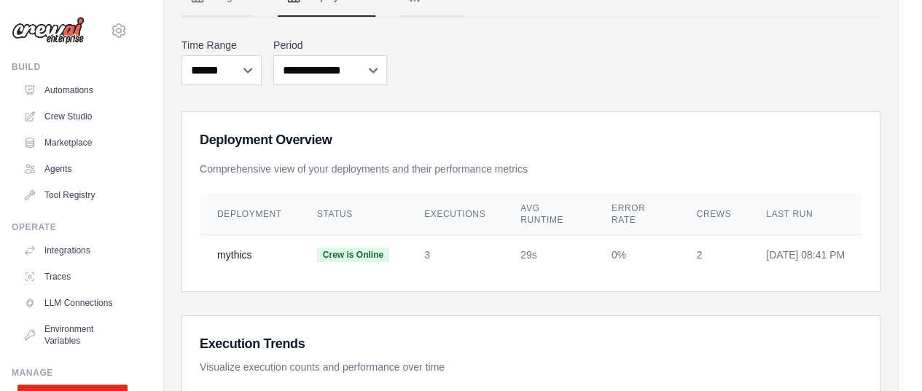
scroll to position [124, 0]
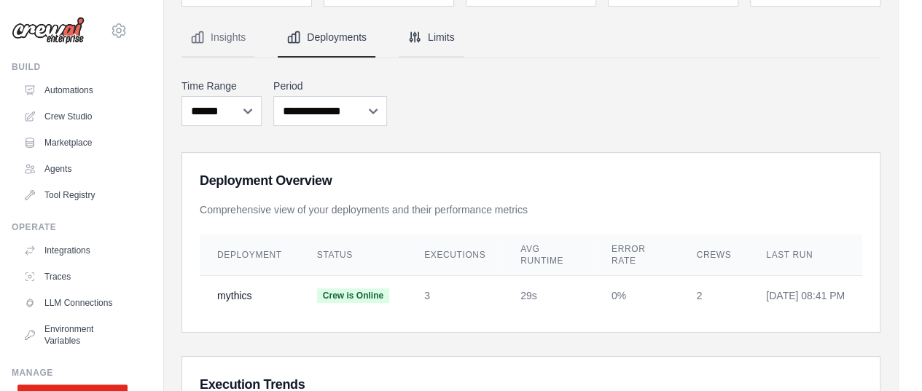
click at [430, 37] on button "Limits" at bounding box center [431, 37] width 65 height 39
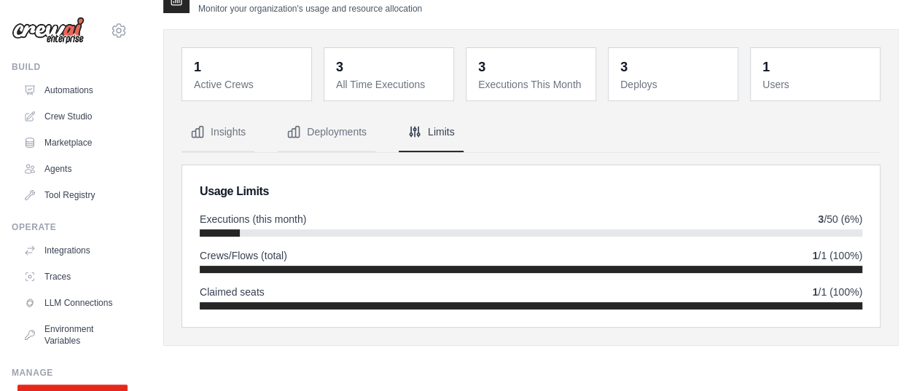
click at [168, 225] on div "1 Active Crews 3 All Time Executions 3 Executions This Month 3 Deploys 1 Users" at bounding box center [530, 187] width 735 height 317
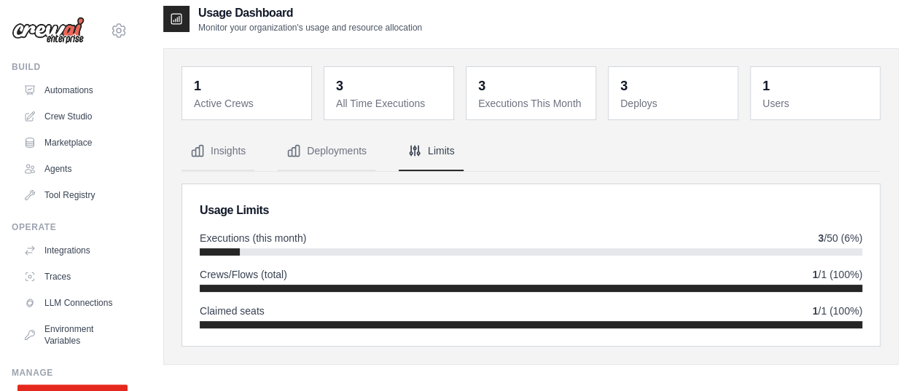
scroll to position [0, 0]
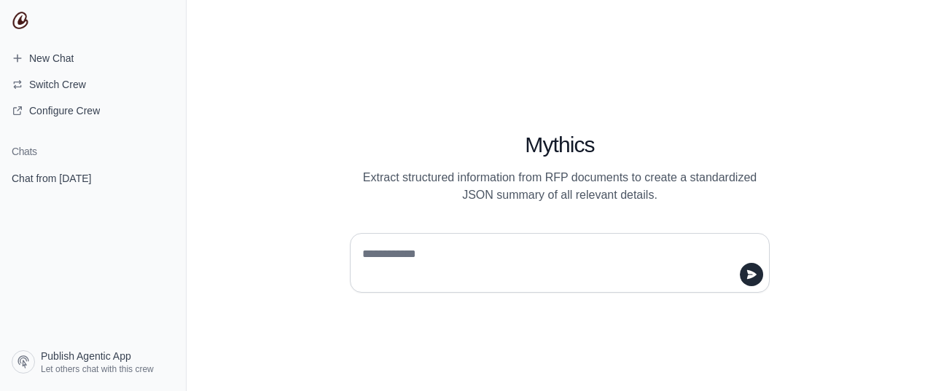
click at [401, 253] on textarea at bounding box center [555, 263] width 392 height 41
type textarea "**"
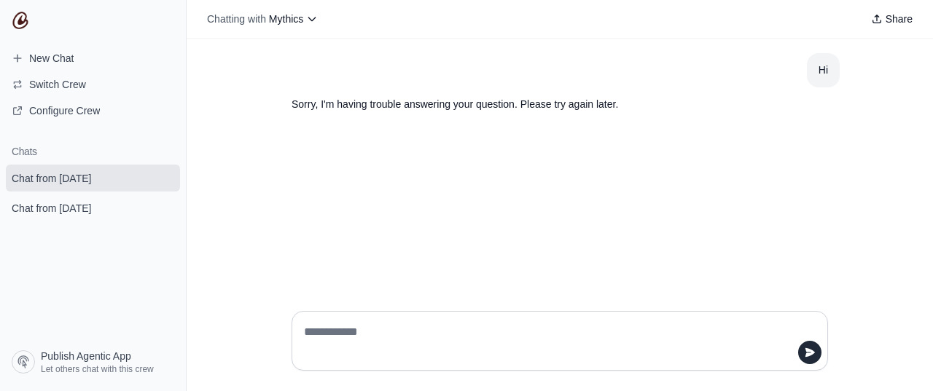
paste textarea "**********"
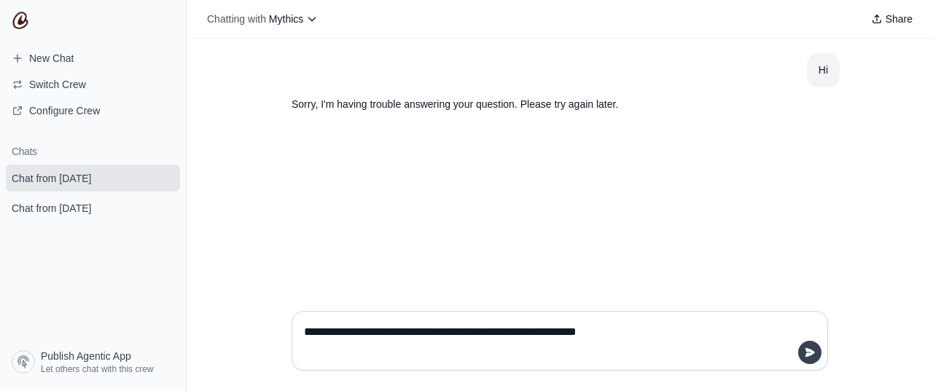
type textarea "**********"
click at [808, 356] on icon "submit" at bounding box center [809, 352] width 9 height 9
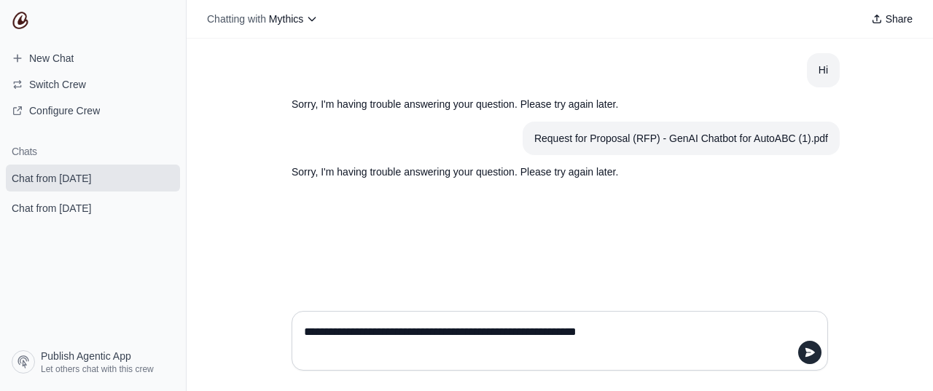
click at [400, 329] on textarea "**********" at bounding box center [555, 341] width 509 height 41
paste textarea "**********"
click at [364, 337] on textarea "**********" at bounding box center [555, 341] width 509 height 41
type textarea "**********"
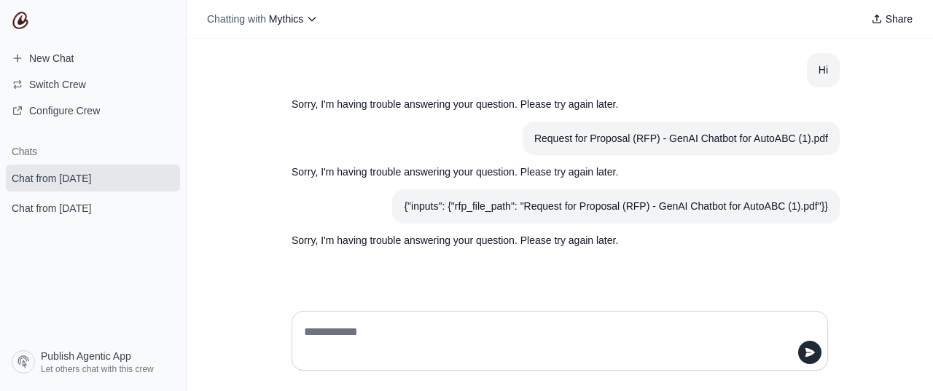
click at [480, 265] on div "Hi Sorry, I'm having trouble answering your question. Please try again later. R…" at bounding box center [560, 169] width 746 height 261
click at [351, 335] on textarea at bounding box center [555, 341] width 509 height 41
click at [509, 282] on div "Hi Sorry, I'm having trouble answering your question. Please try again later. R…" at bounding box center [560, 169] width 746 height 261
click at [337, 332] on textarea at bounding box center [555, 341] width 509 height 41
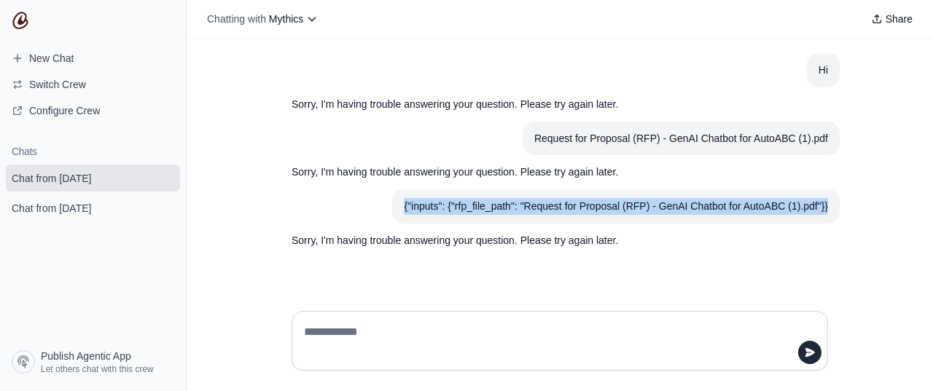
drag, startPoint x: 401, startPoint y: 205, endPoint x: 837, endPoint y: 198, distance: 435.9
click at [837, 198] on section "{"inputs": {"rfp_file_path": "Request for Proposal (RFP) - GenAI Chatbot for Au…" at bounding box center [616, 206] width 448 height 34
copy div "{"inputs": {"rfp_file_path": "Request for Proposal (RFP) - GenAI Chatbot for Au…"
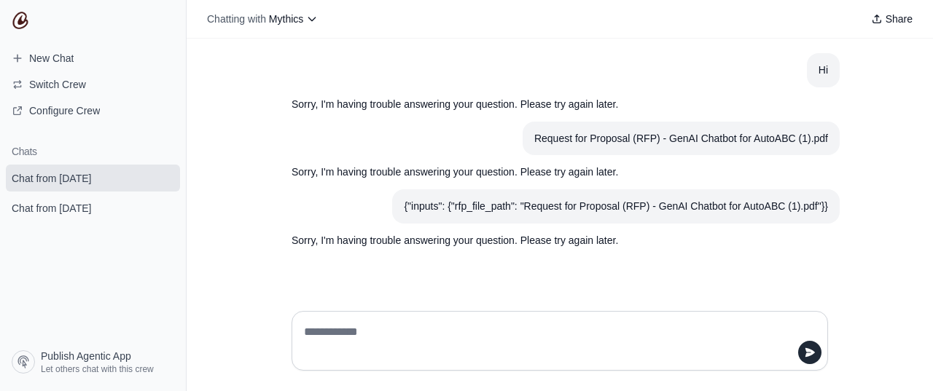
click at [359, 329] on textarea at bounding box center [555, 341] width 509 height 41
paste textarea "**********"
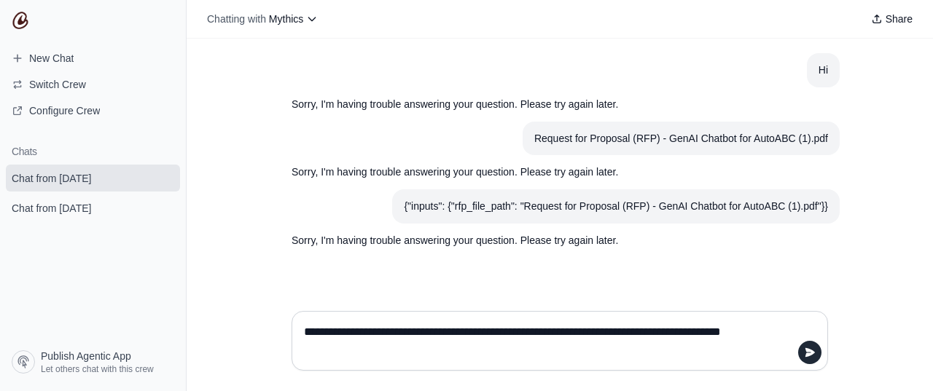
click at [359, 328] on textarea "**********" at bounding box center [555, 341] width 509 height 41
type textarea "**********"
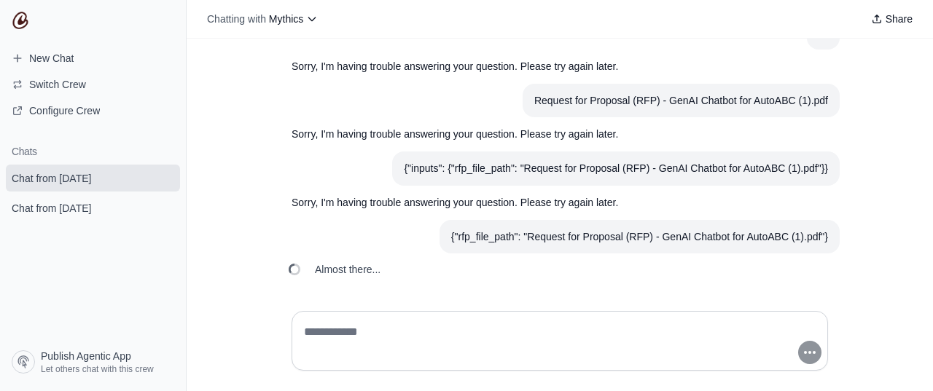
scroll to position [39, 0]
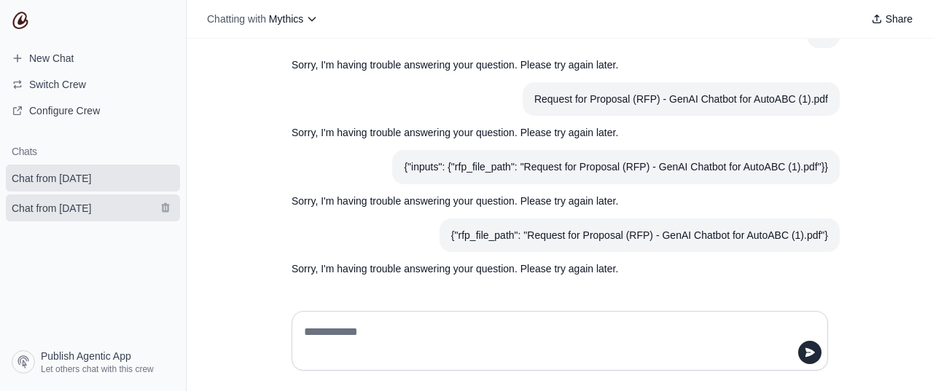
click at [52, 206] on span "Chat from [DATE]" at bounding box center [51, 208] width 79 height 15
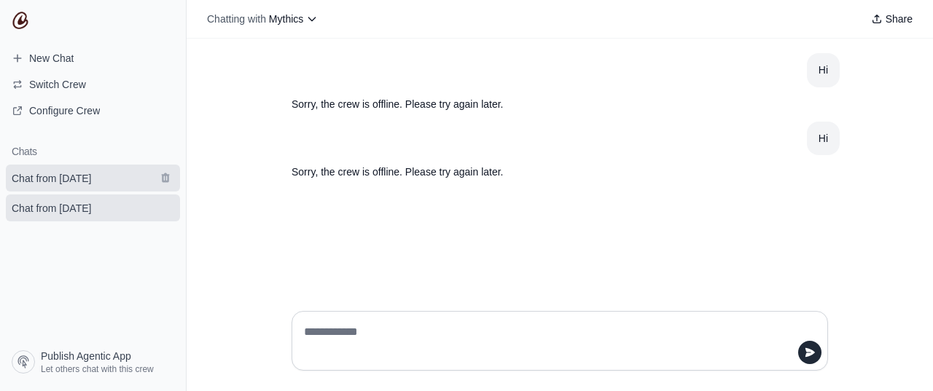
click at [69, 176] on span "Chat from [DATE]" at bounding box center [51, 178] width 79 height 15
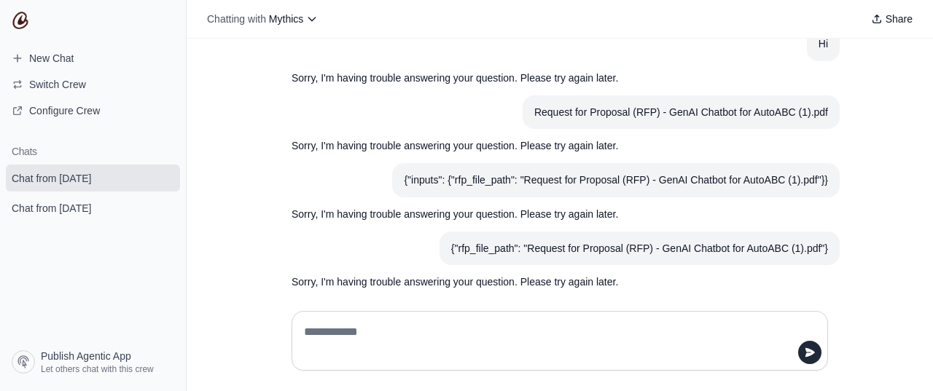
scroll to position [39, 0]
